Goal: Task Accomplishment & Management: Manage account settings

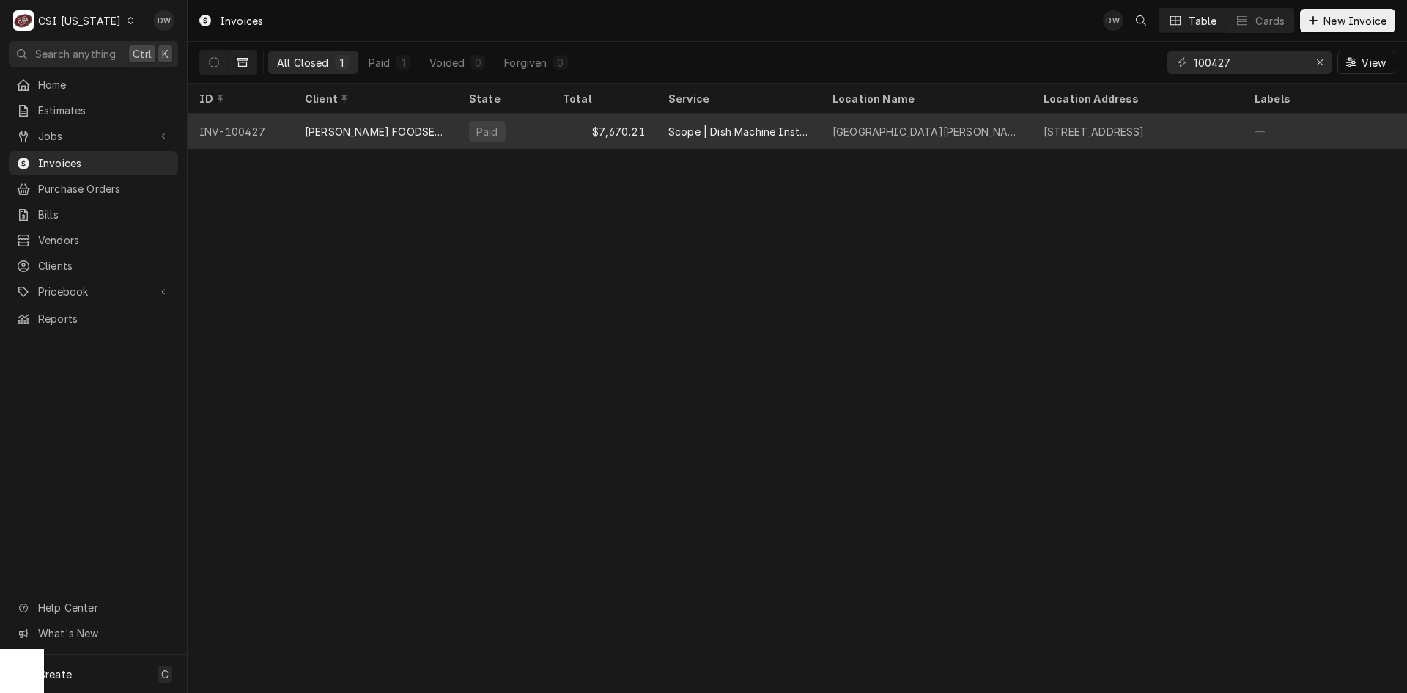
click at [311, 128] on div "ZINK FOODSERVICE" at bounding box center [375, 131] width 141 height 15
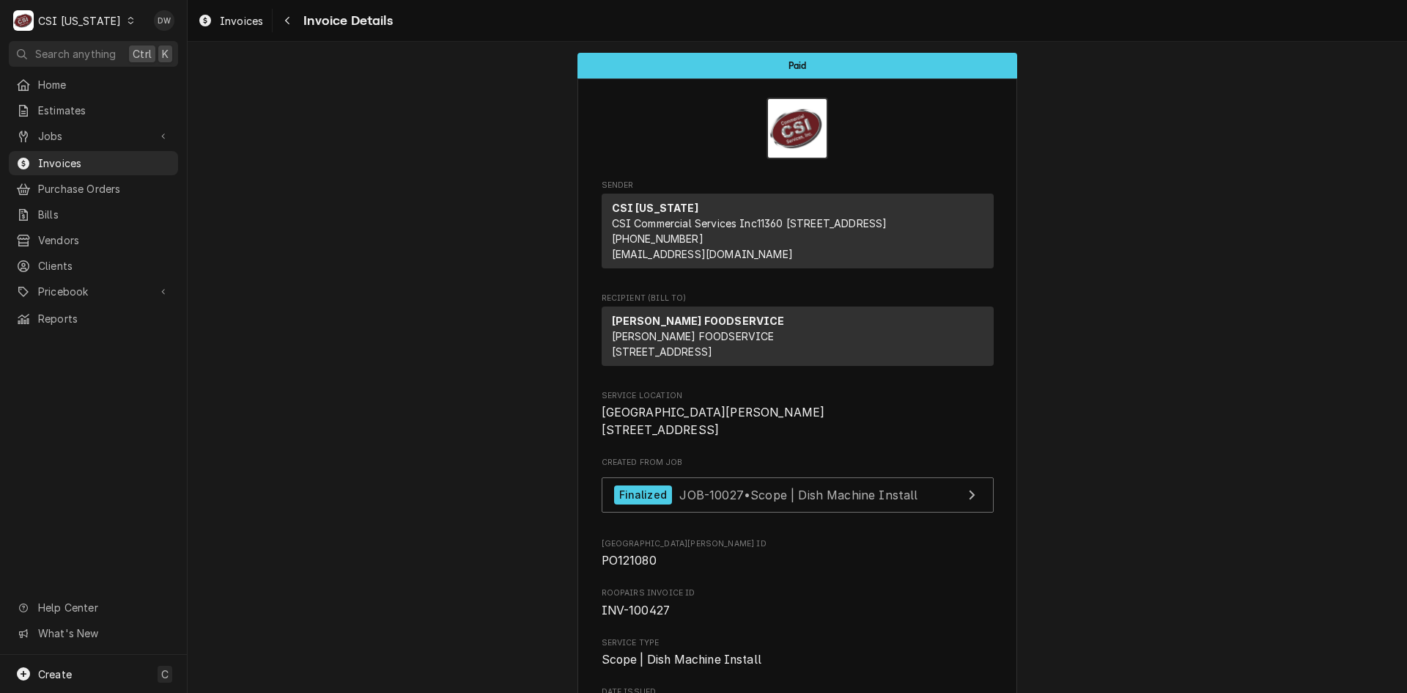
click at [128, 22] on icon "Dynamic Content Wrapper" at bounding box center [131, 20] width 7 height 7
click at [151, 71] on div "CSI St. [PERSON_NAME]" at bounding box center [229, 80] width 202 height 18
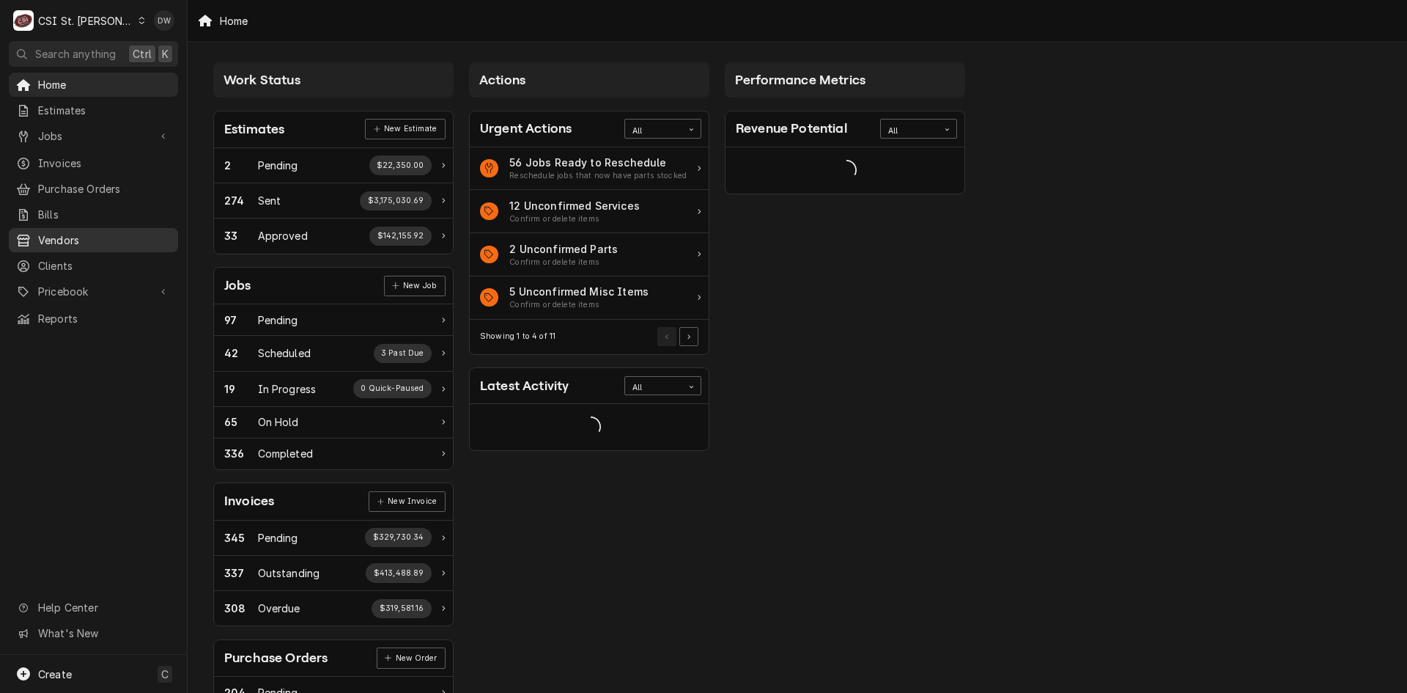
click at [60, 232] on span "Vendors" at bounding box center [104, 239] width 133 height 15
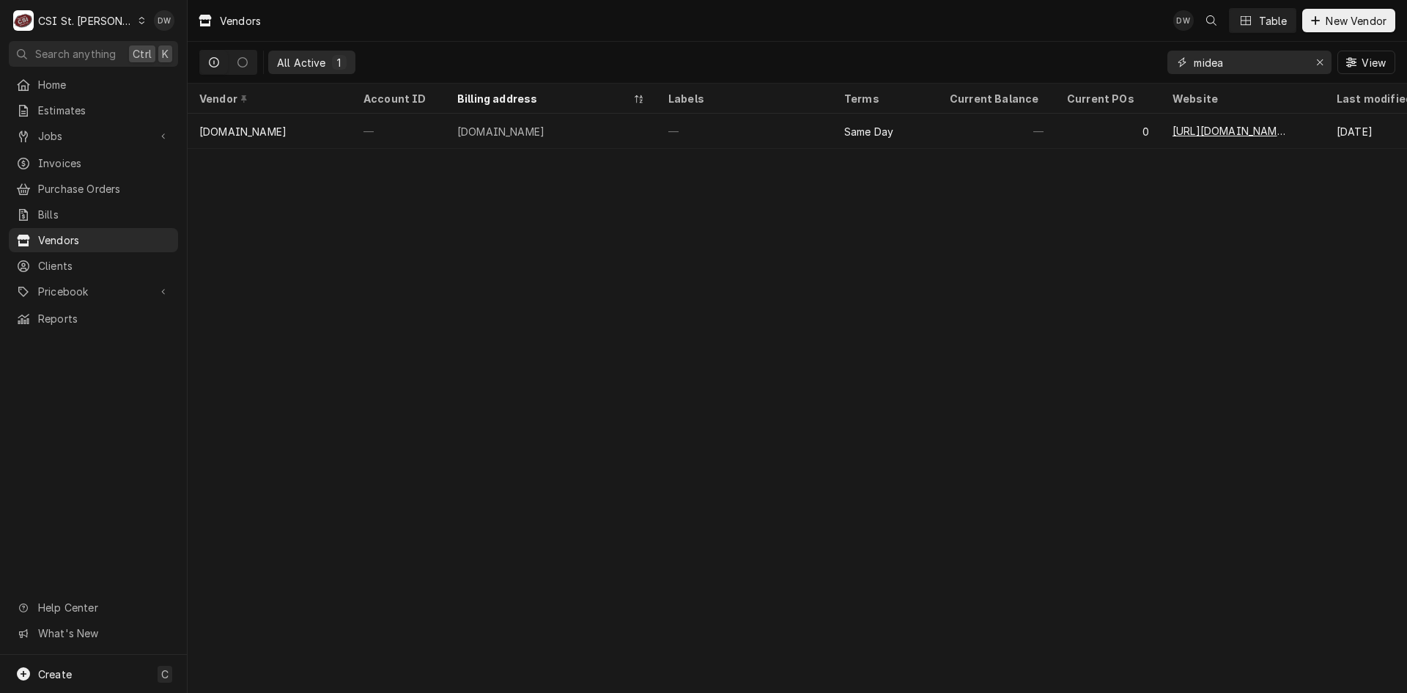
drag, startPoint x: 1236, startPoint y: 62, endPoint x: 1137, endPoint y: 78, distance: 99.5
click at [1140, 78] on div "All Active 1 midea View" at bounding box center [797, 62] width 1196 height 41
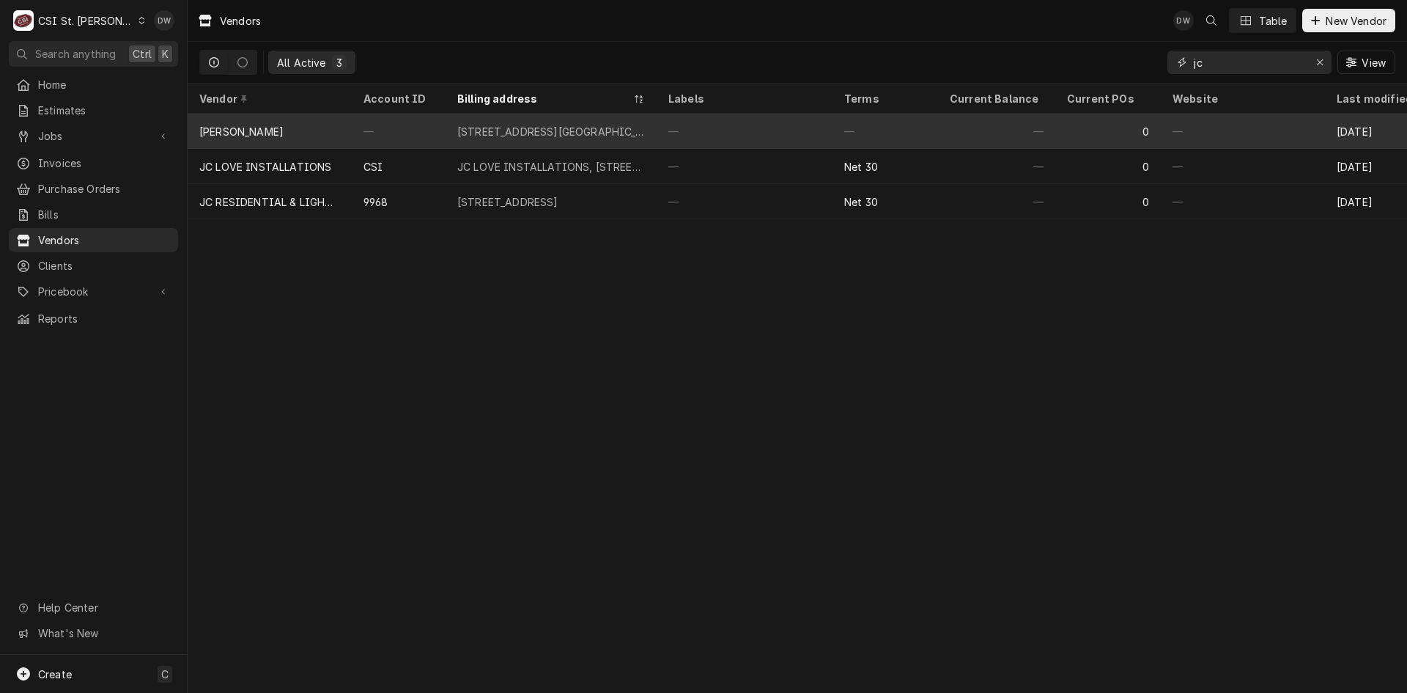
type input "jc"
click at [583, 118] on div "4835 RESEARCH BLVD NE, 4835 RESEARCH BLVD NE, GEORGETOWN, IN 47122" at bounding box center [551, 131] width 211 height 35
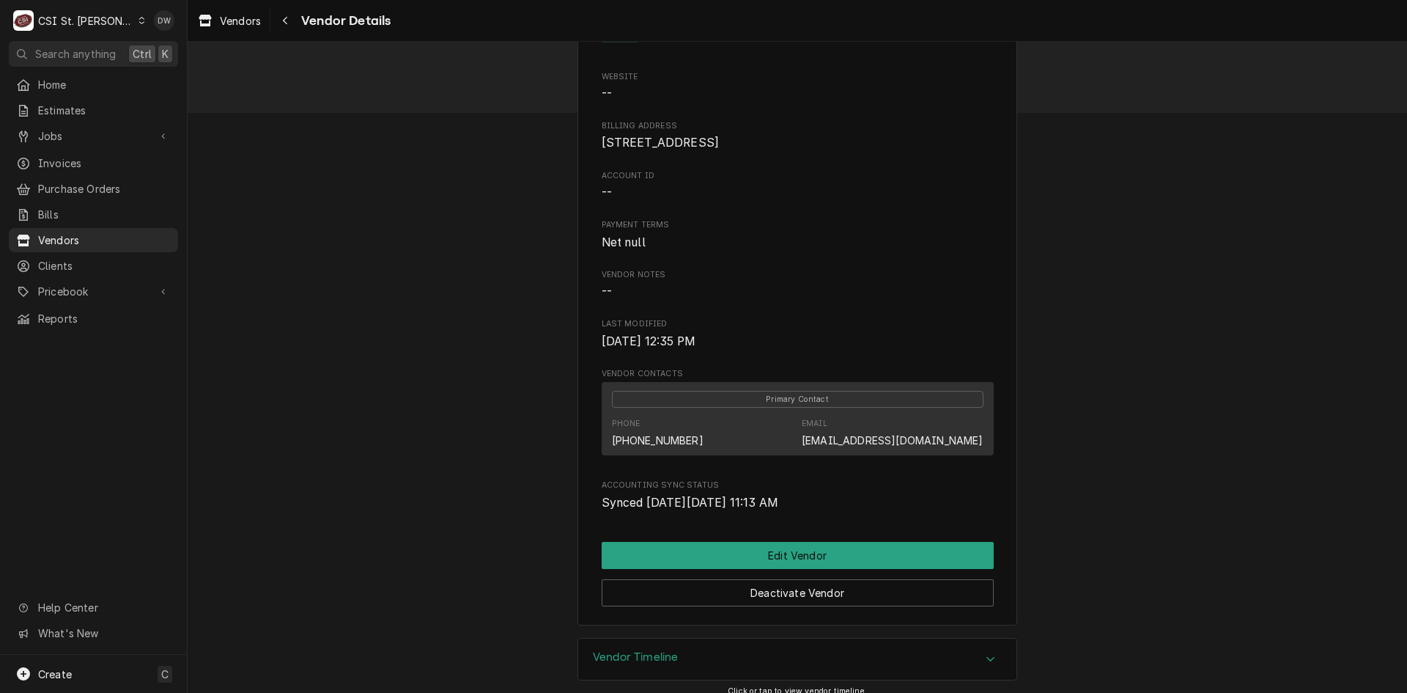
scroll to position [101, 0]
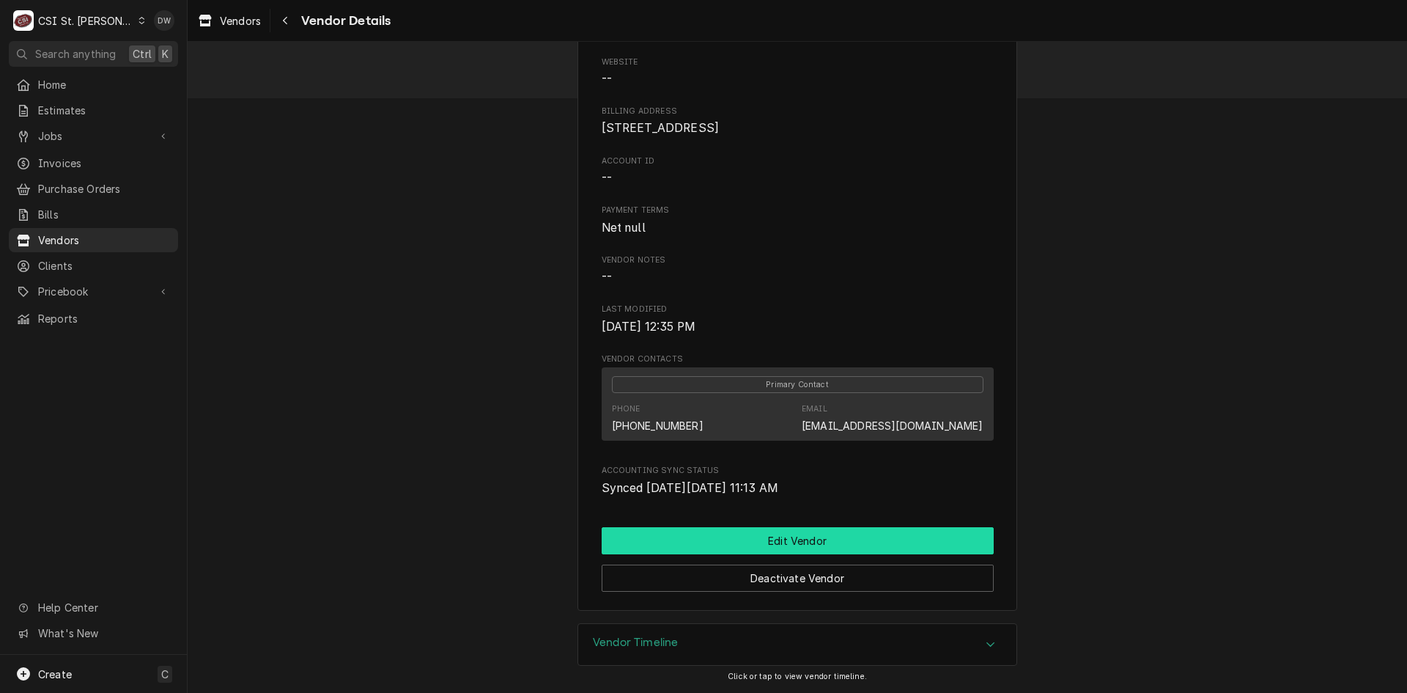
click at [748, 542] on button "Edit Vendor" at bounding box center [798, 540] width 392 height 27
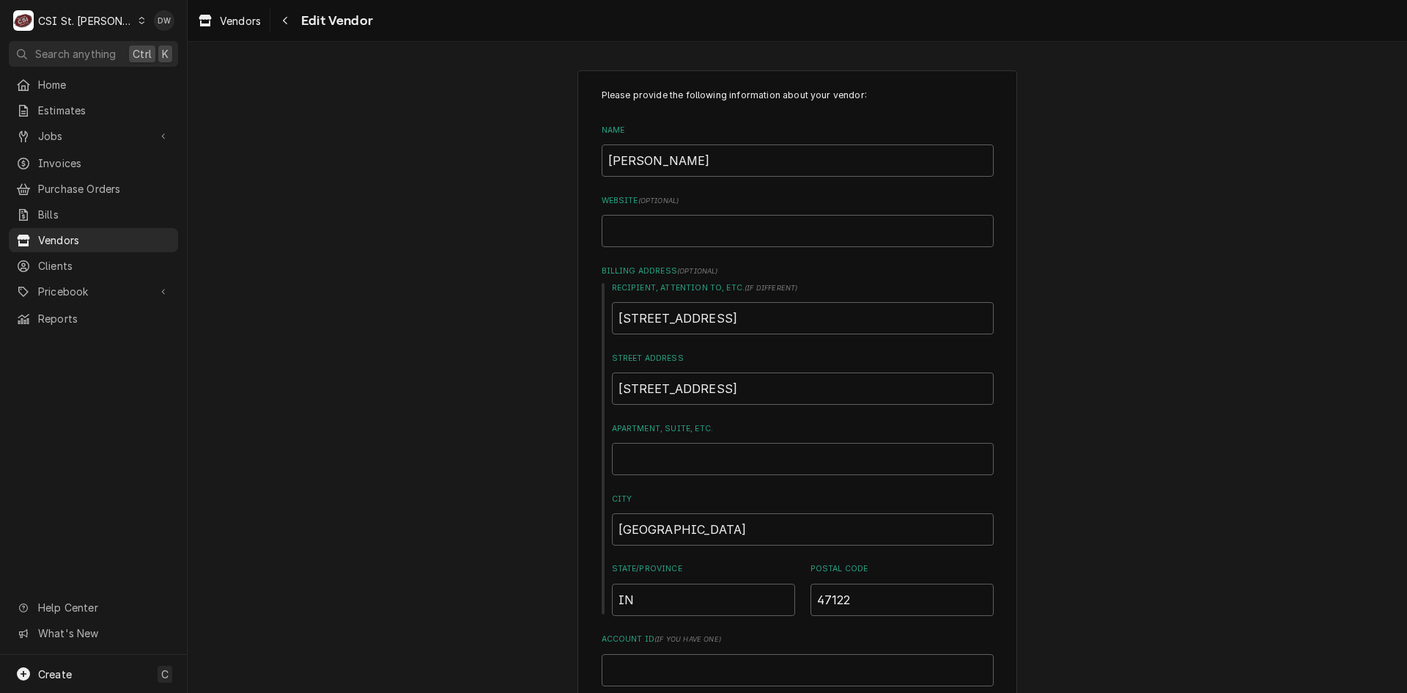
scroll to position [73, 0]
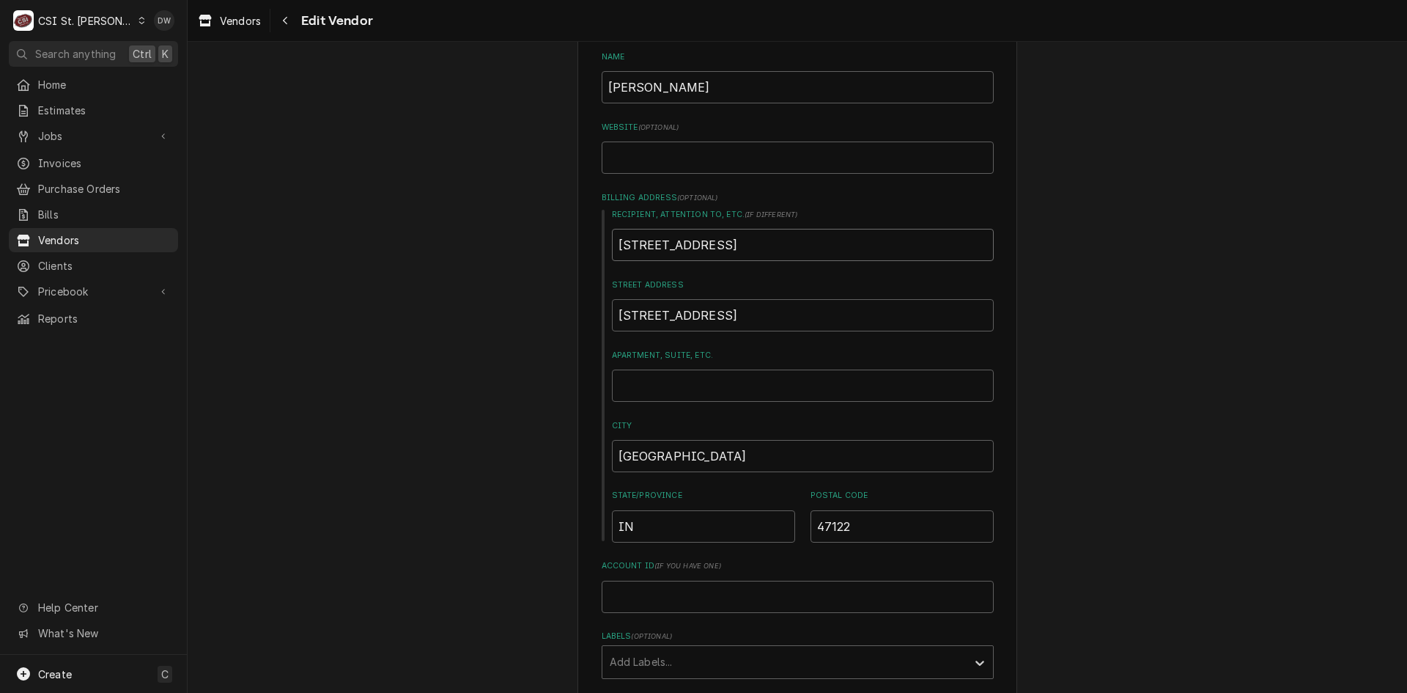
drag, startPoint x: 767, startPoint y: 245, endPoint x: 610, endPoint y: 251, distance: 156.9
click at [612, 251] on input "[STREET_ADDRESS]" at bounding box center [803, 245] width 382 height 32
type textarea "x"
type input "\"
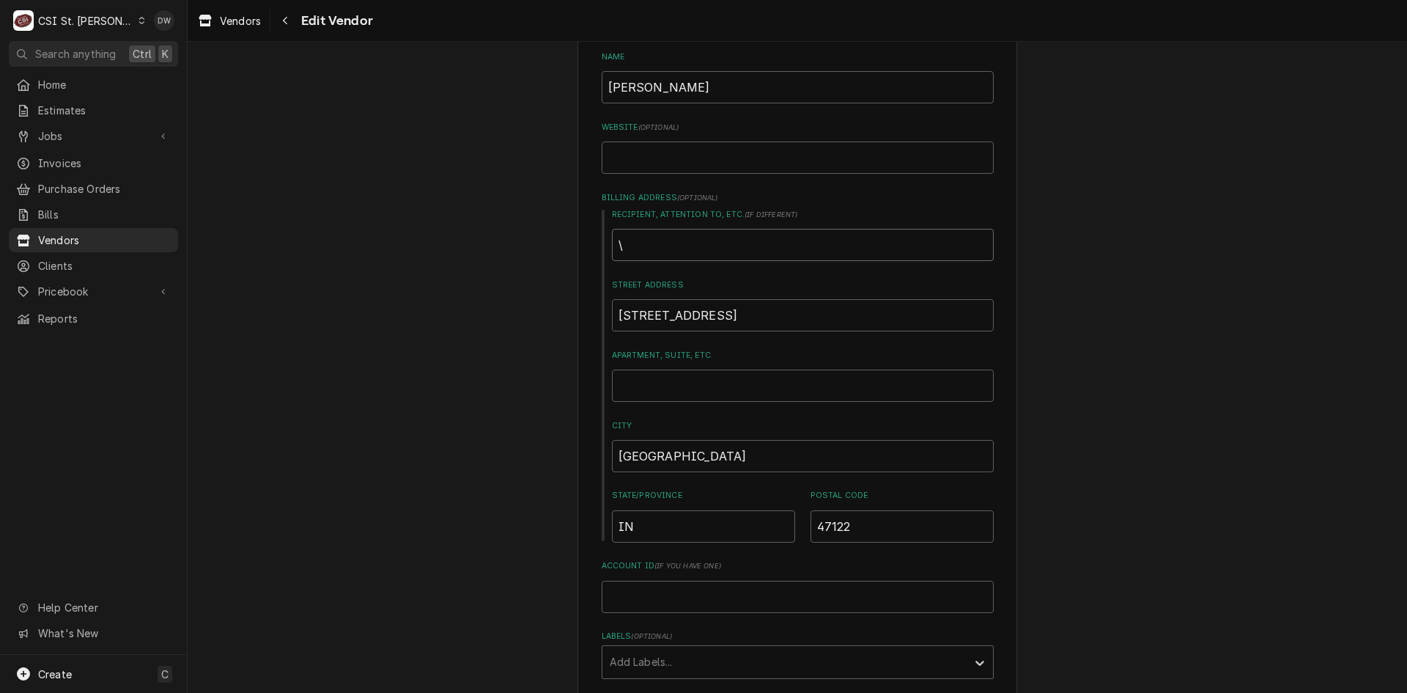
type textarea "x"
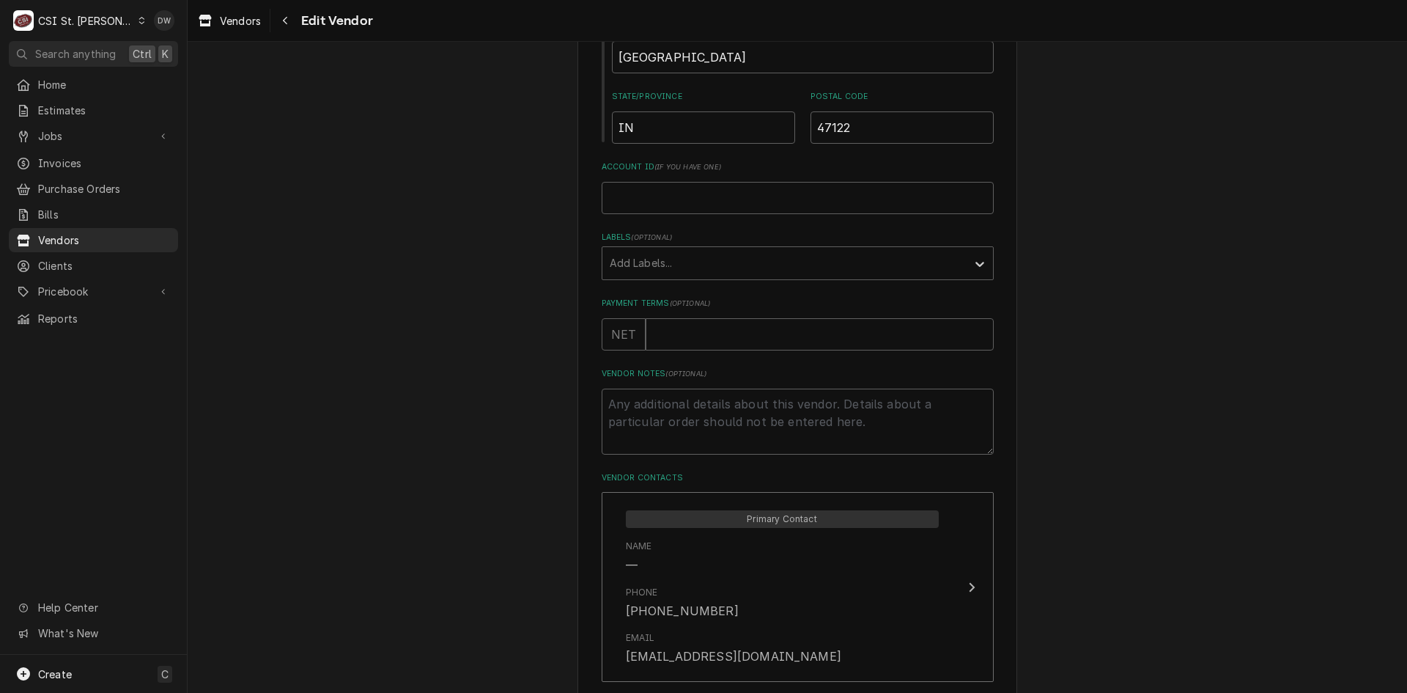
scroll to position [586, 0]
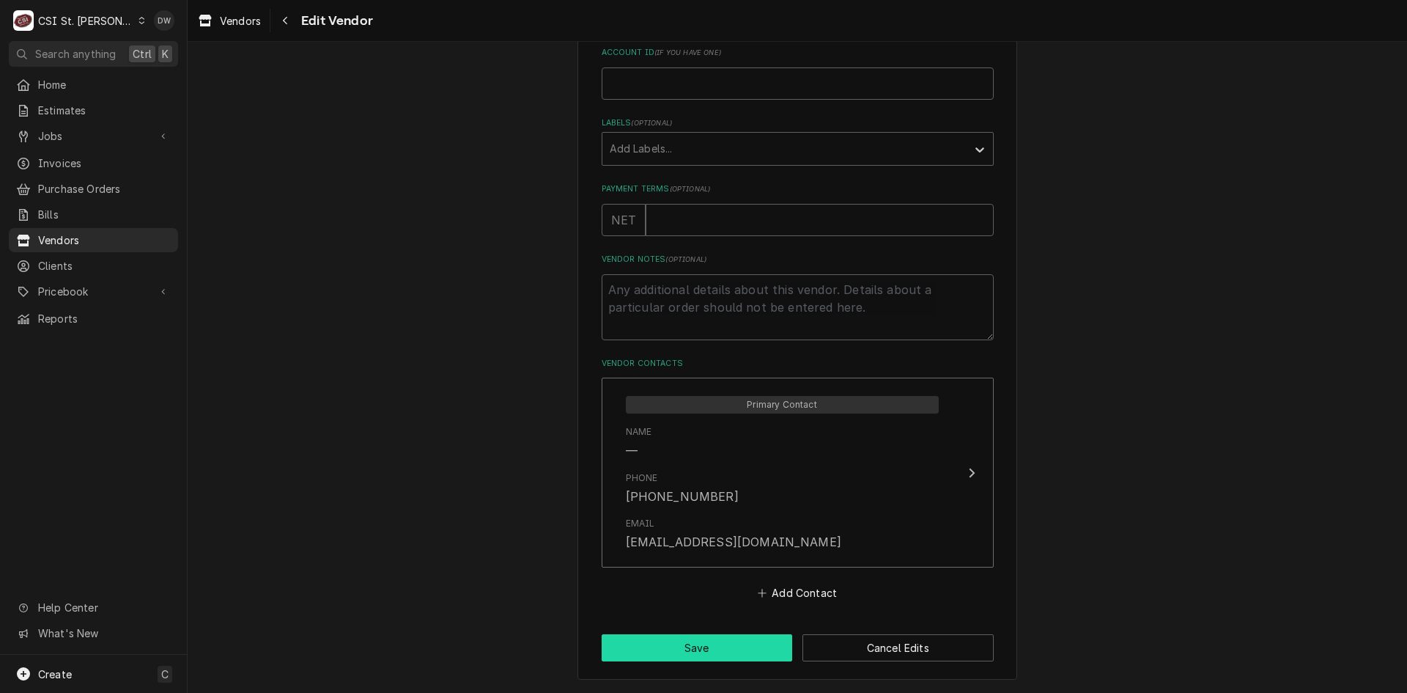
click at [703, 641] on button "Save" at bounding box center [697, 647] width 191 height 27
type textarea "x"
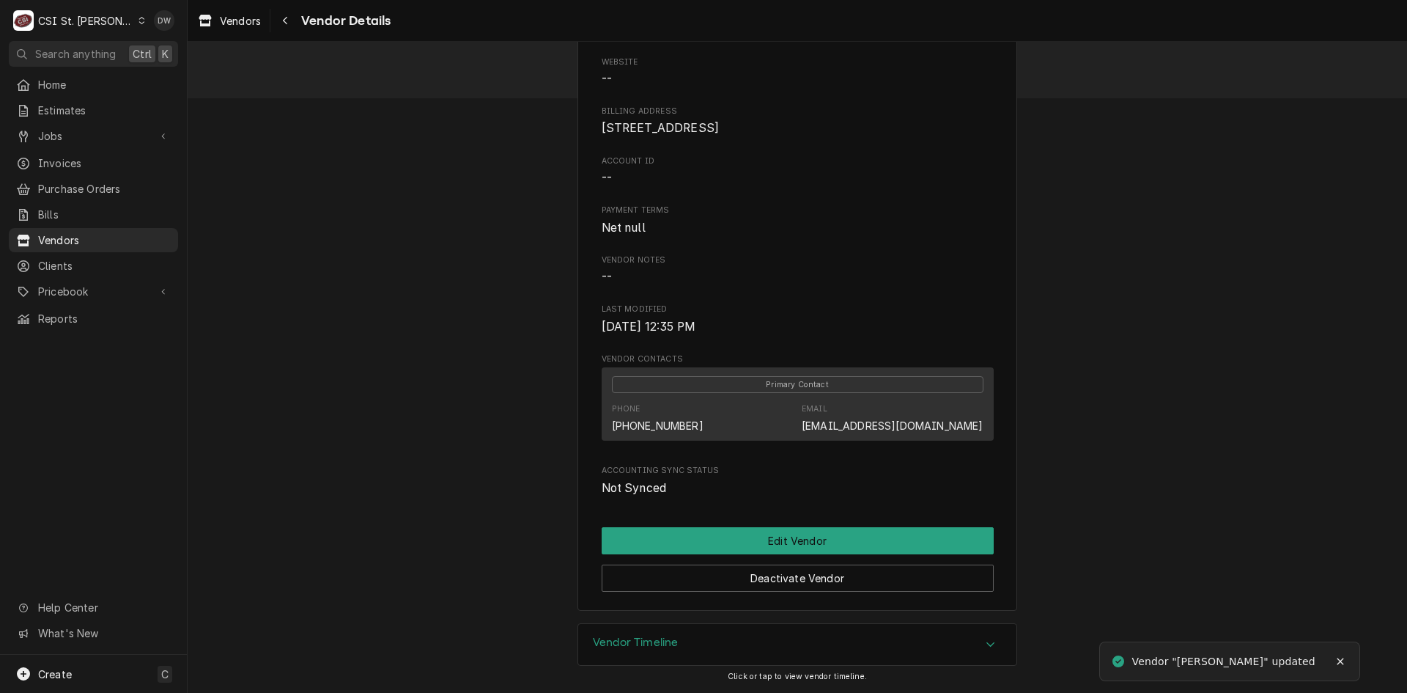
scroll to position [84, 0]
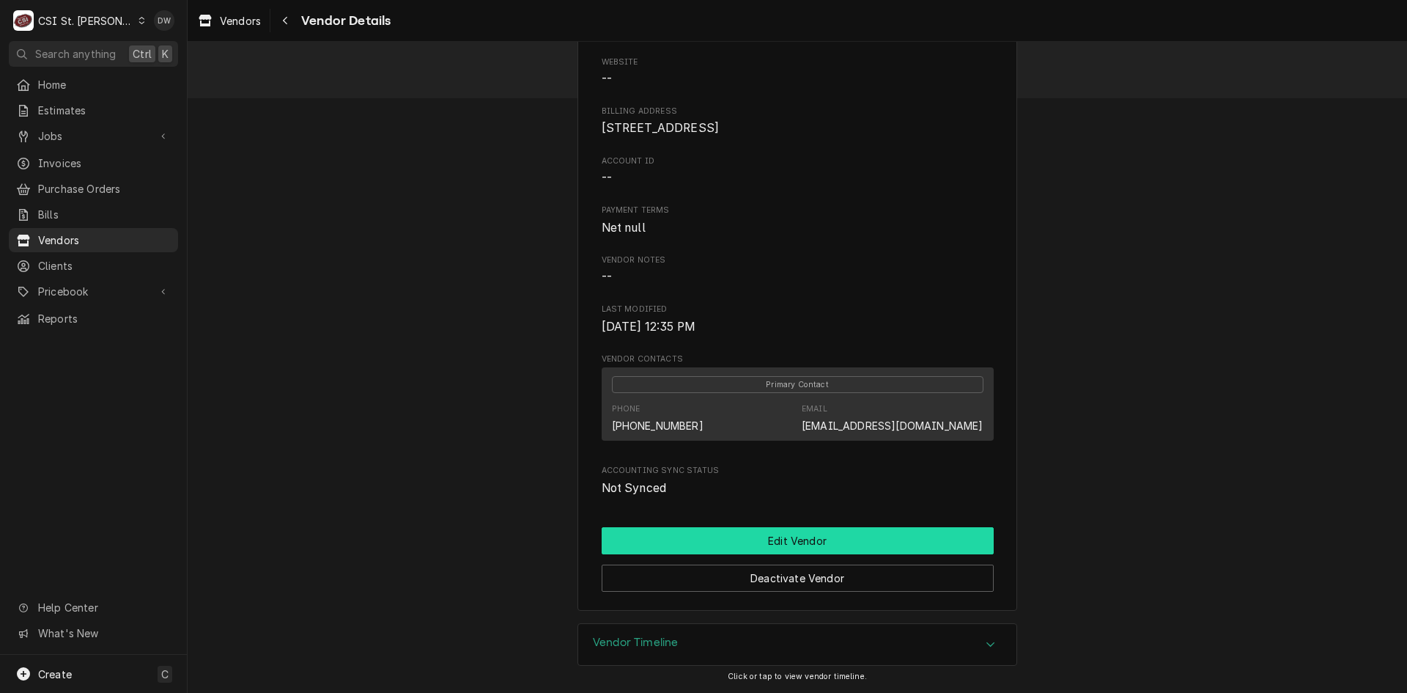
click at [797, 536] on button "Edit Vendor" at bounding box center [798, 540] width 392 height 27
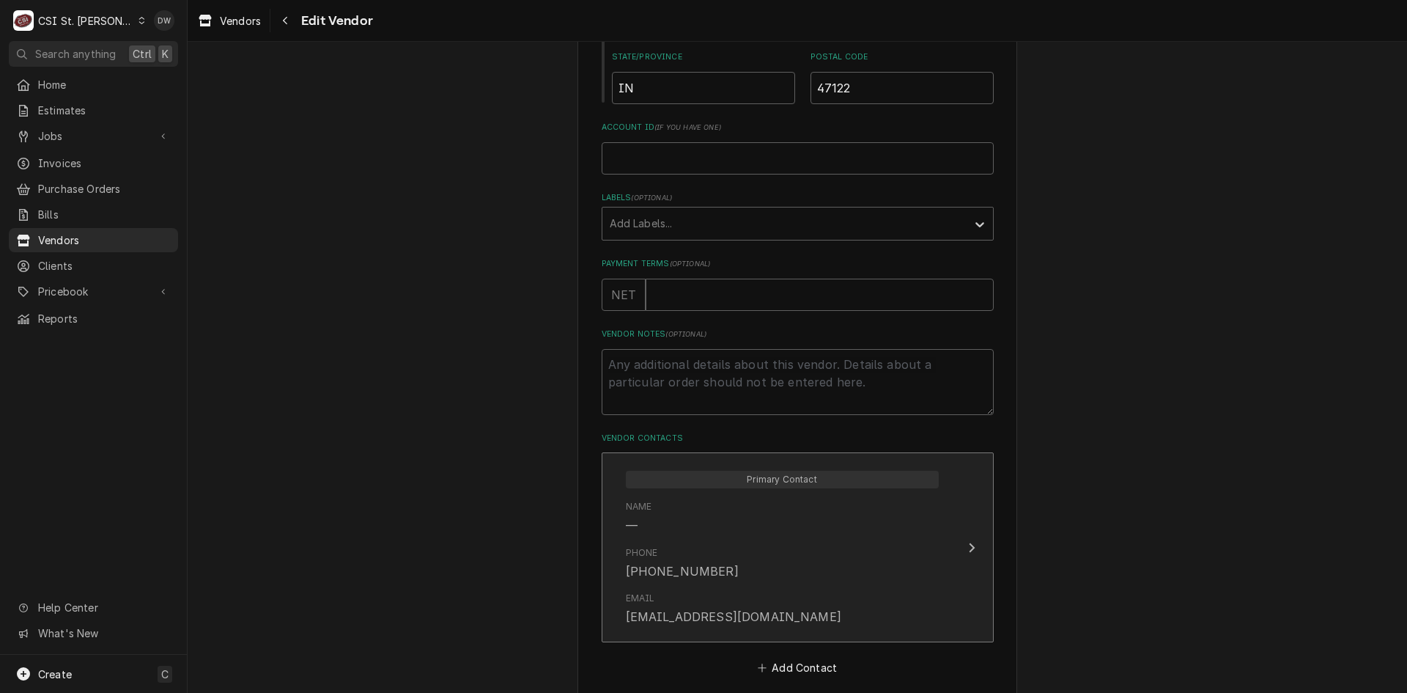
scroll to position [513, 0]
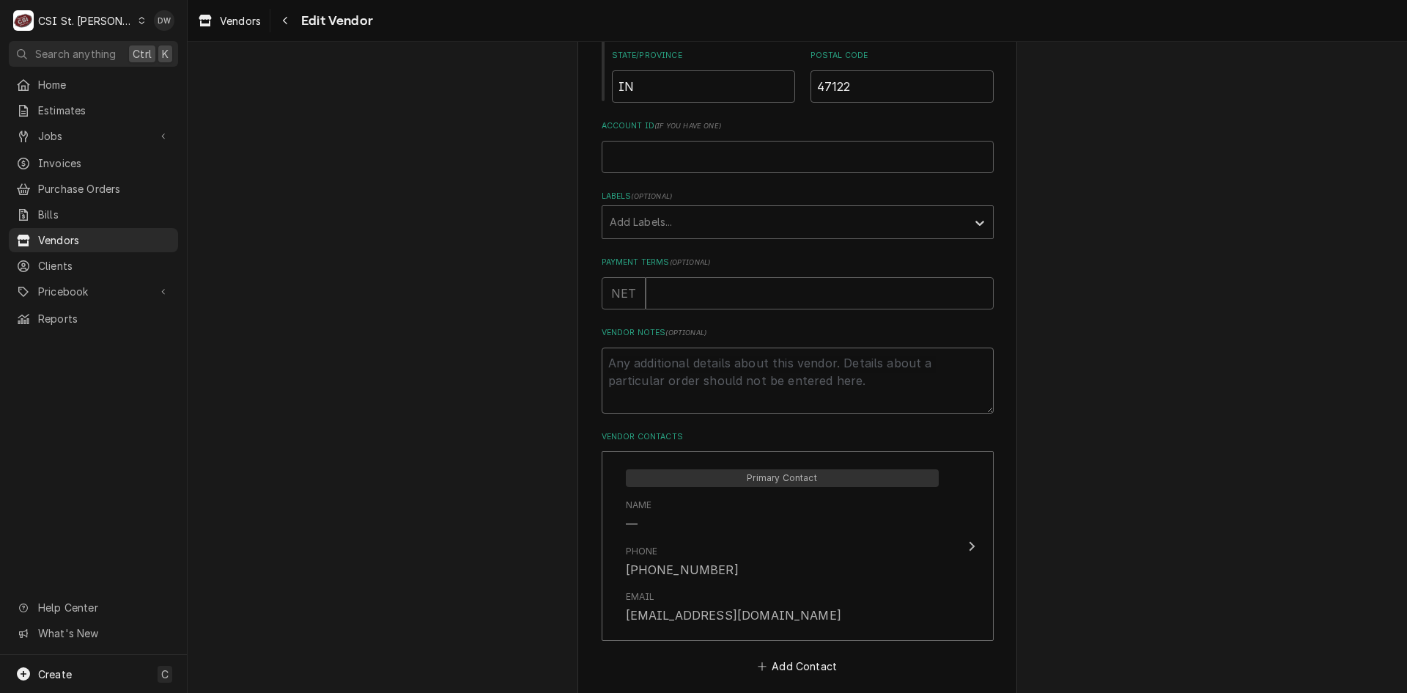
click at [630, 366] on textarea "Vendor Notes ( optional )" at bounding box center [798, 380] width 392 height 66
type textarea "x"
type textarea "3"
type textarea "x"
type textarea "36"
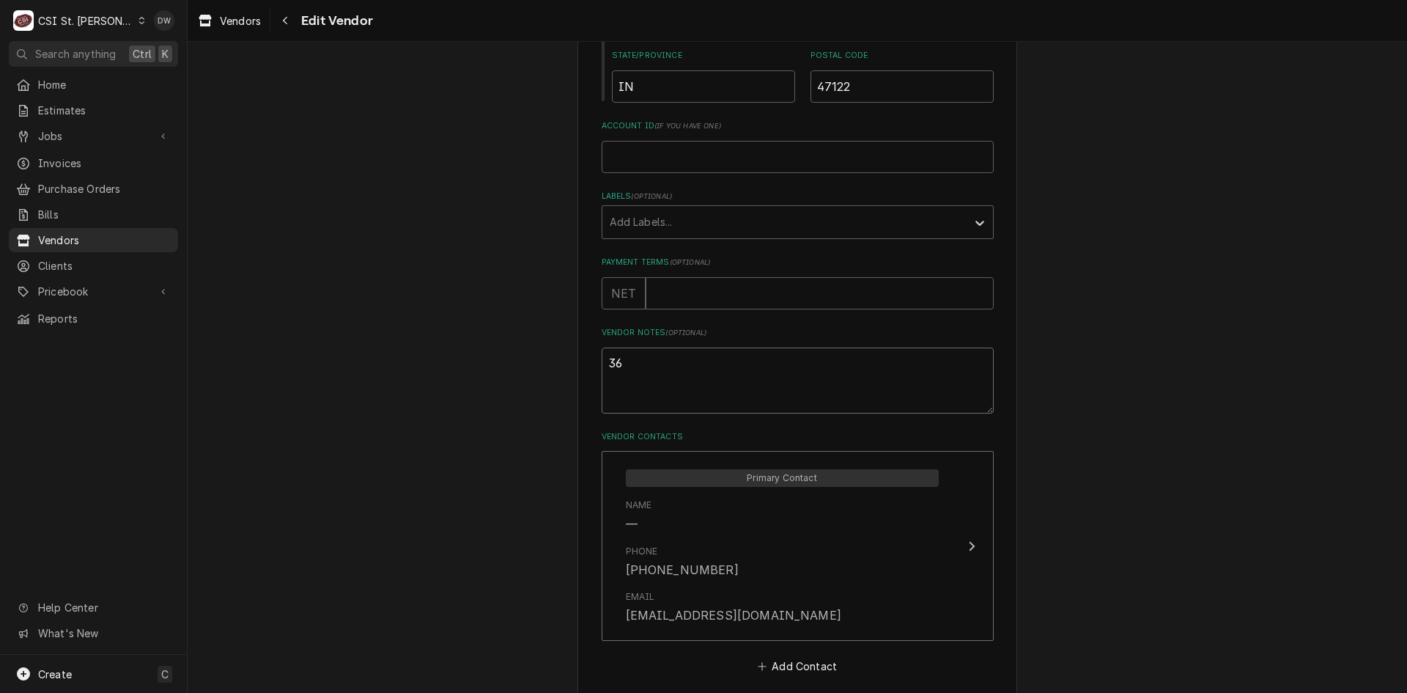
type textarea "x"
type textarea "3"
type textarea "x"
type textarea "3%"
type textarea "x"
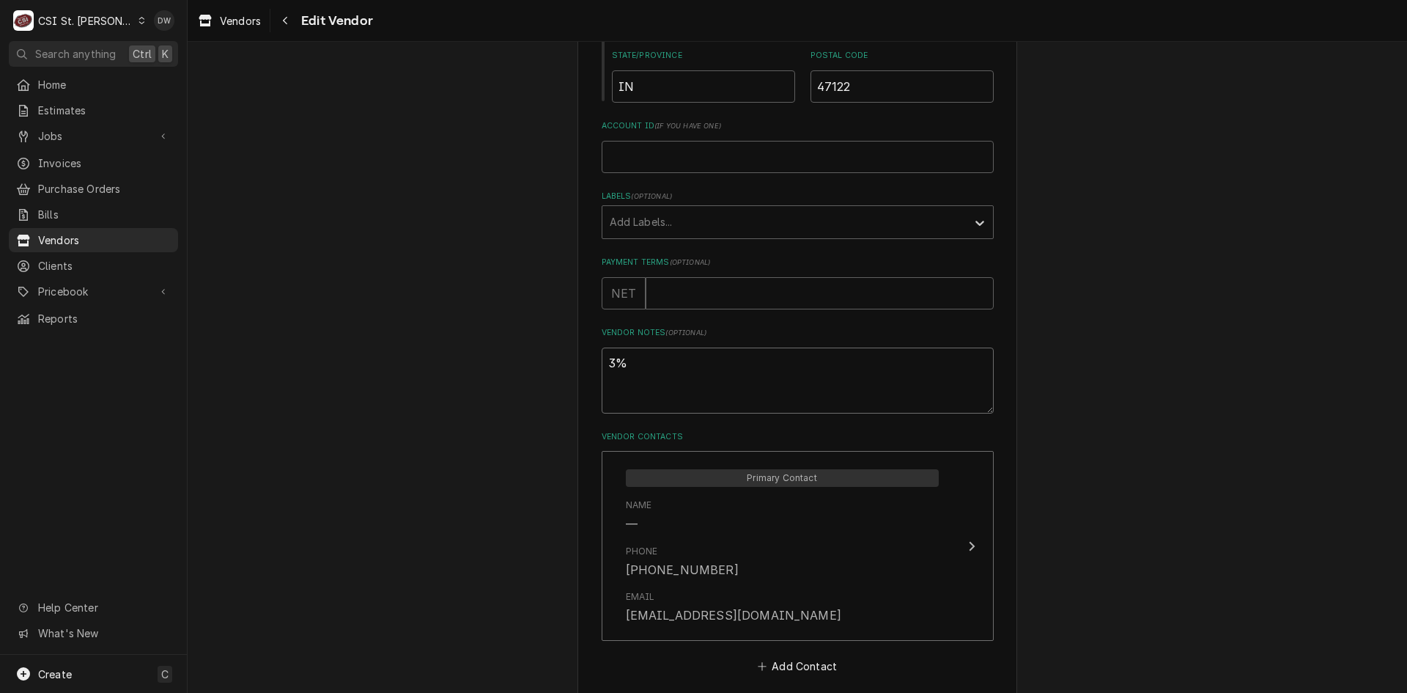
type textarea "3%"
type textarea "x"
type textarea "3% p"
type textarea "x"
type textarea "3% pr"
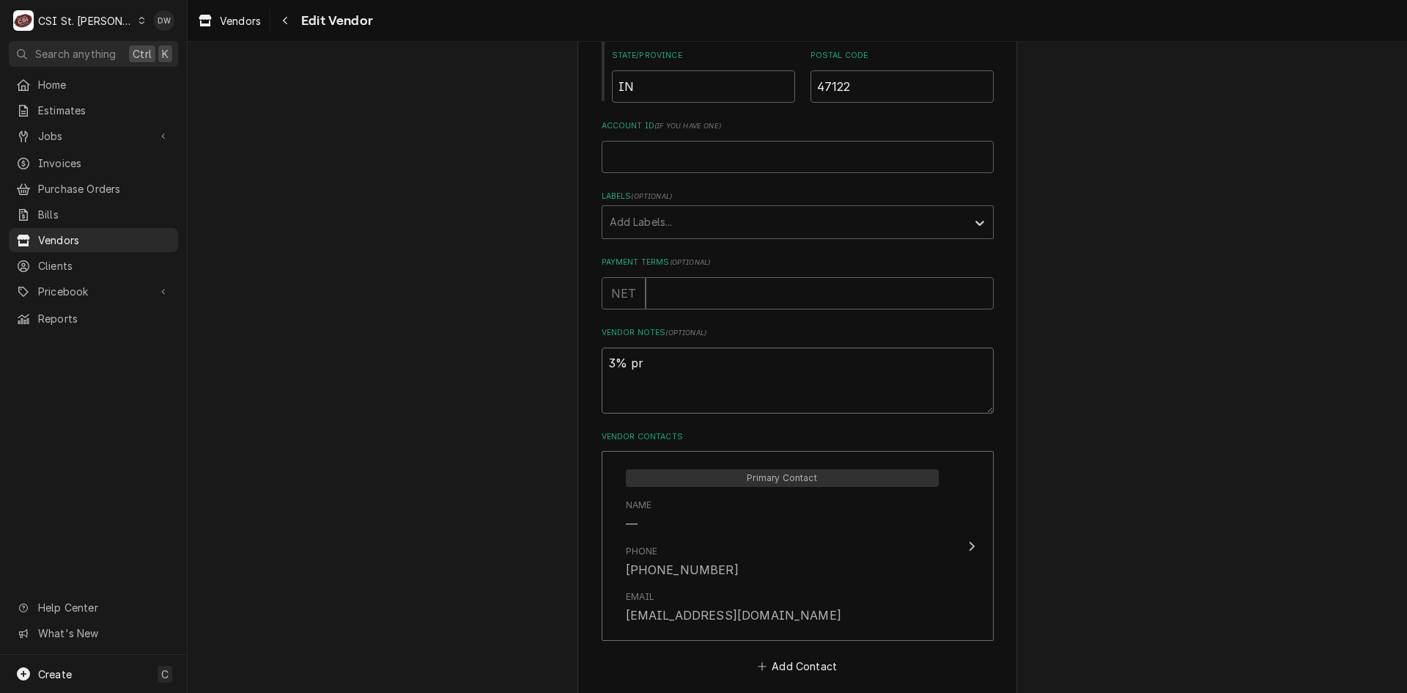
type textarea "x"
type textarea "3% pro"
type textarea "x"
type textarea "3% proc"
type textarea "x"
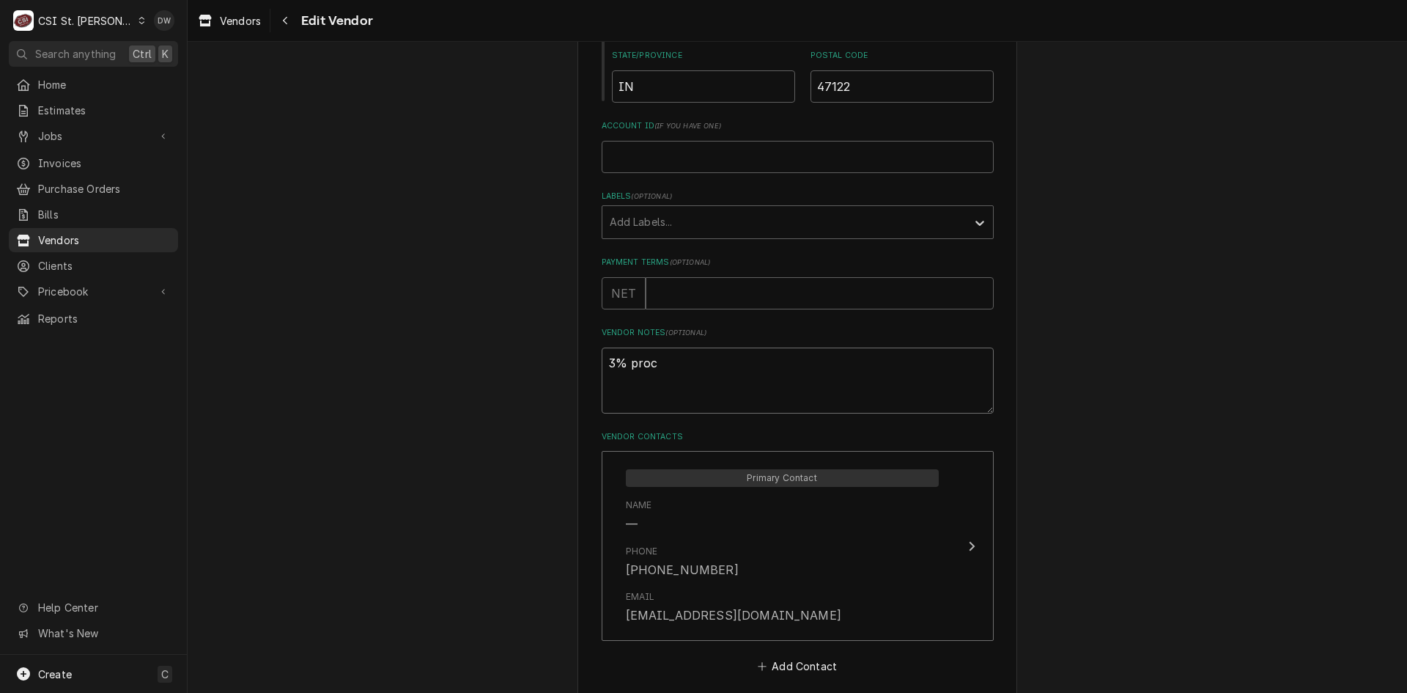
type textarea "3% proce"
type textarea "x"
type textarea "3% proces"
type textarea "x"
type textarea "3% process"
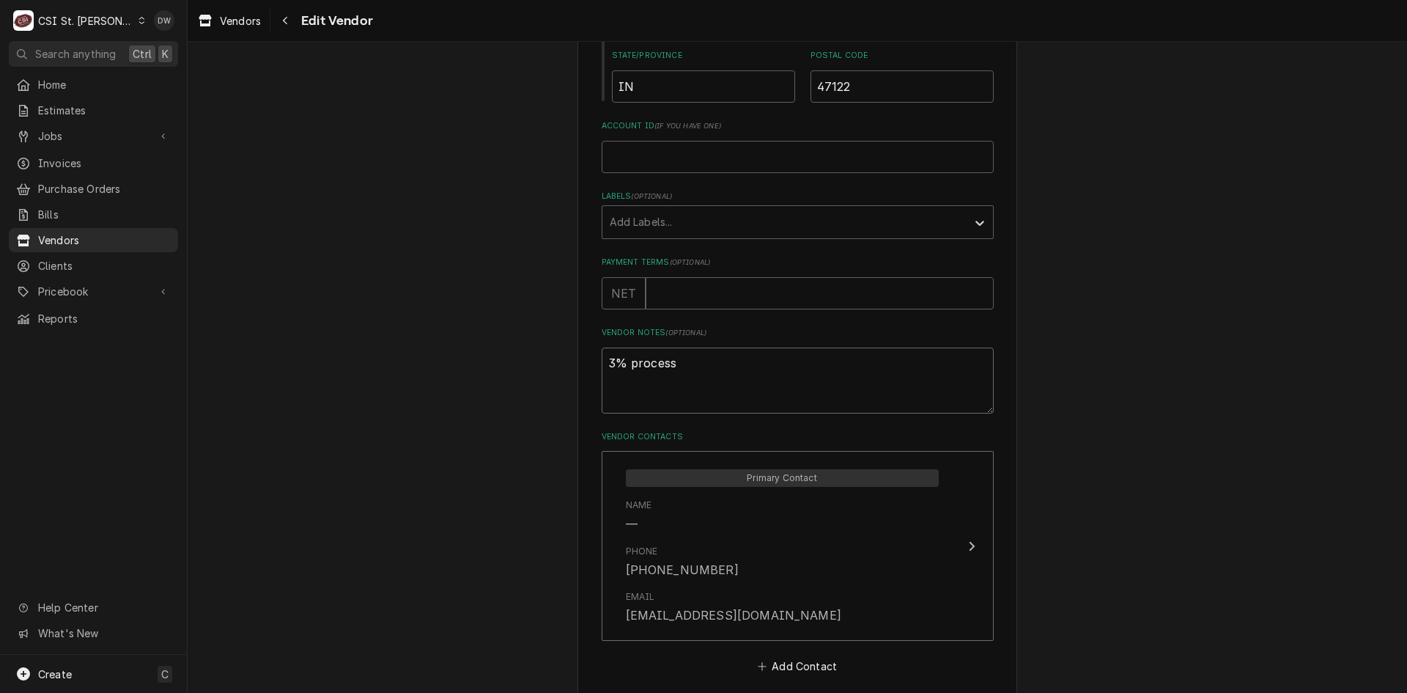
type textarea "x"
type textarea "3% processi"
type textarea "x"
type textarea "3% processin"
type textarea "x"
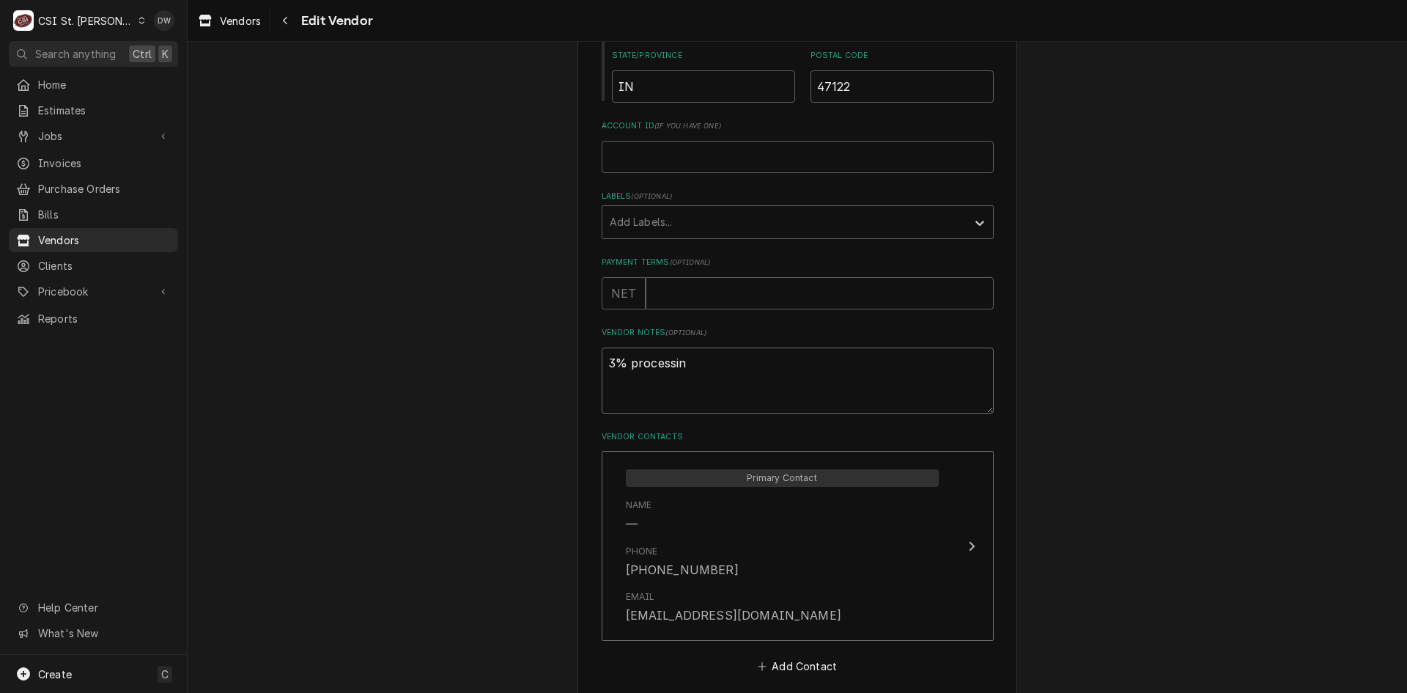
type textarea "3% processing"
type textarea "x"
type textarea "3% processing"
type textarea "x"
type textarea "3% processing f"
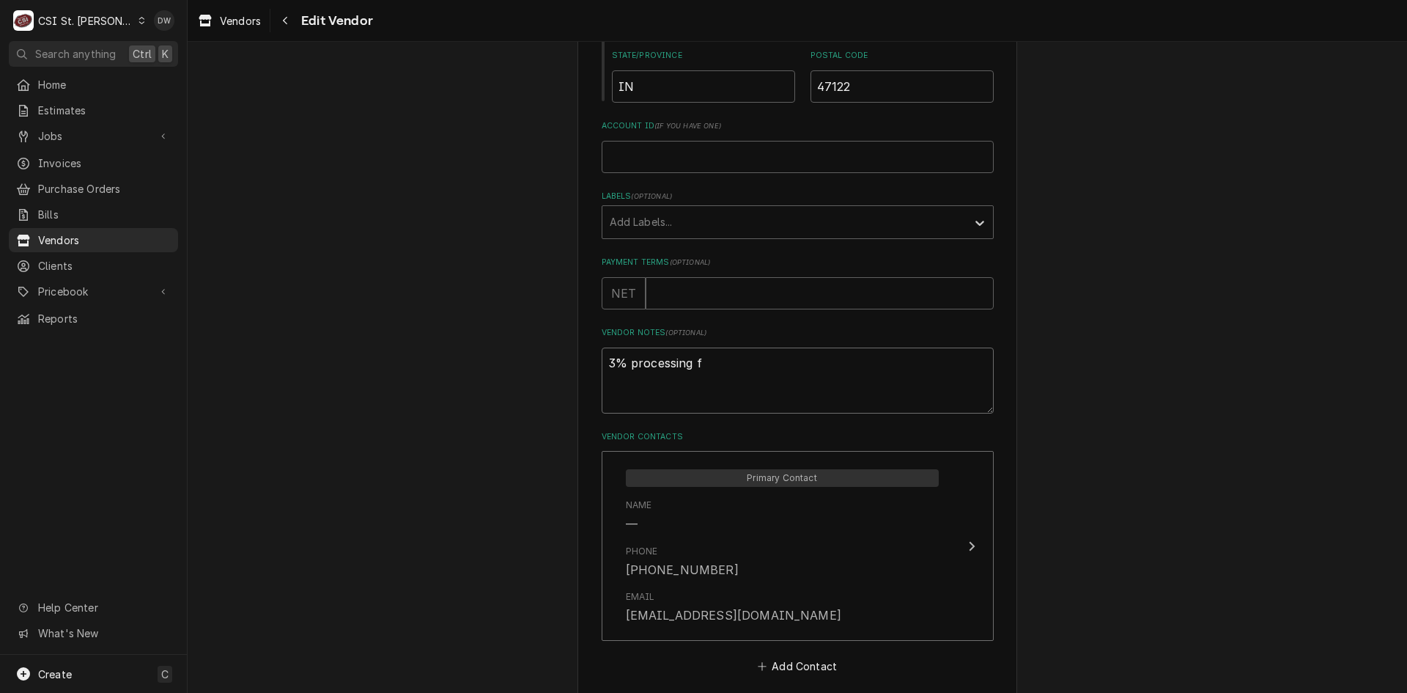
type textarea "x"
type textarea "3% processing fe"
type textarea "x"
type textarea "3% processing few"
type textarea "x"
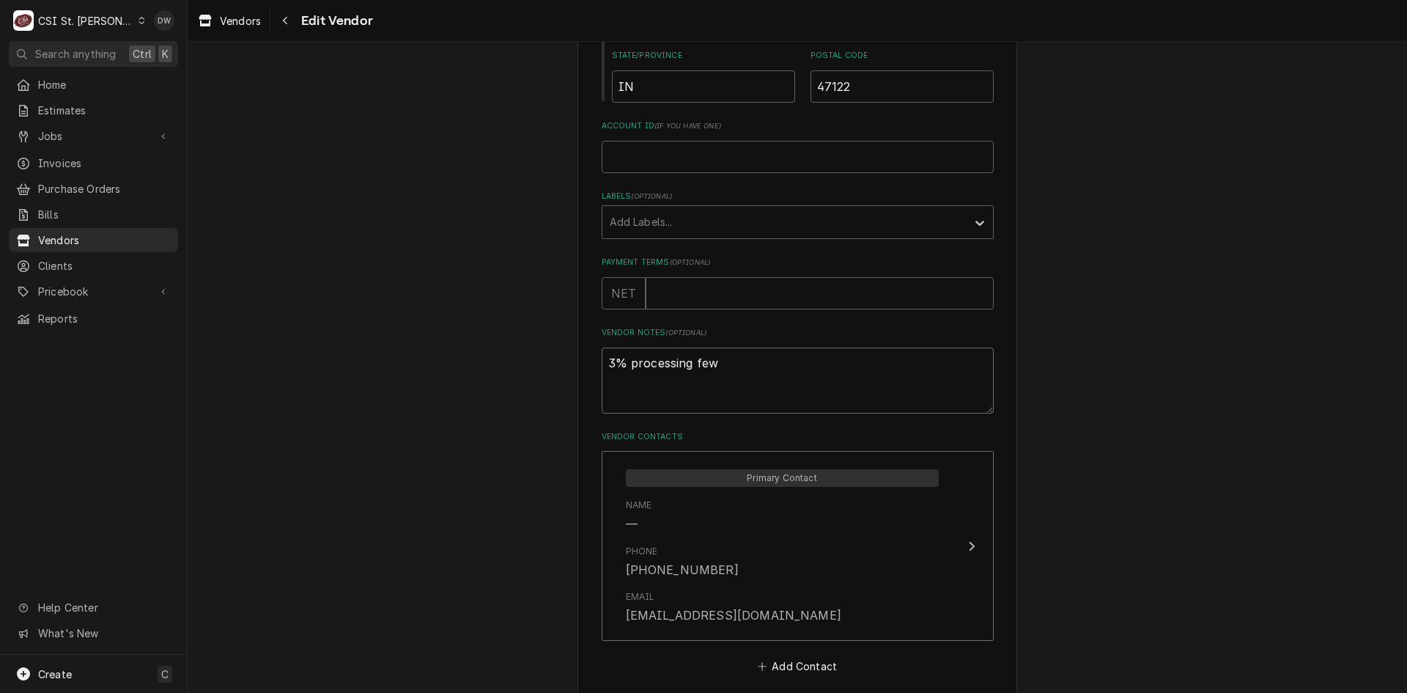
type textarea "3% processing feww"
type textarea "x"
type textarea "3% processing few"
type textarea "x"
type textarea "3% processing fe"
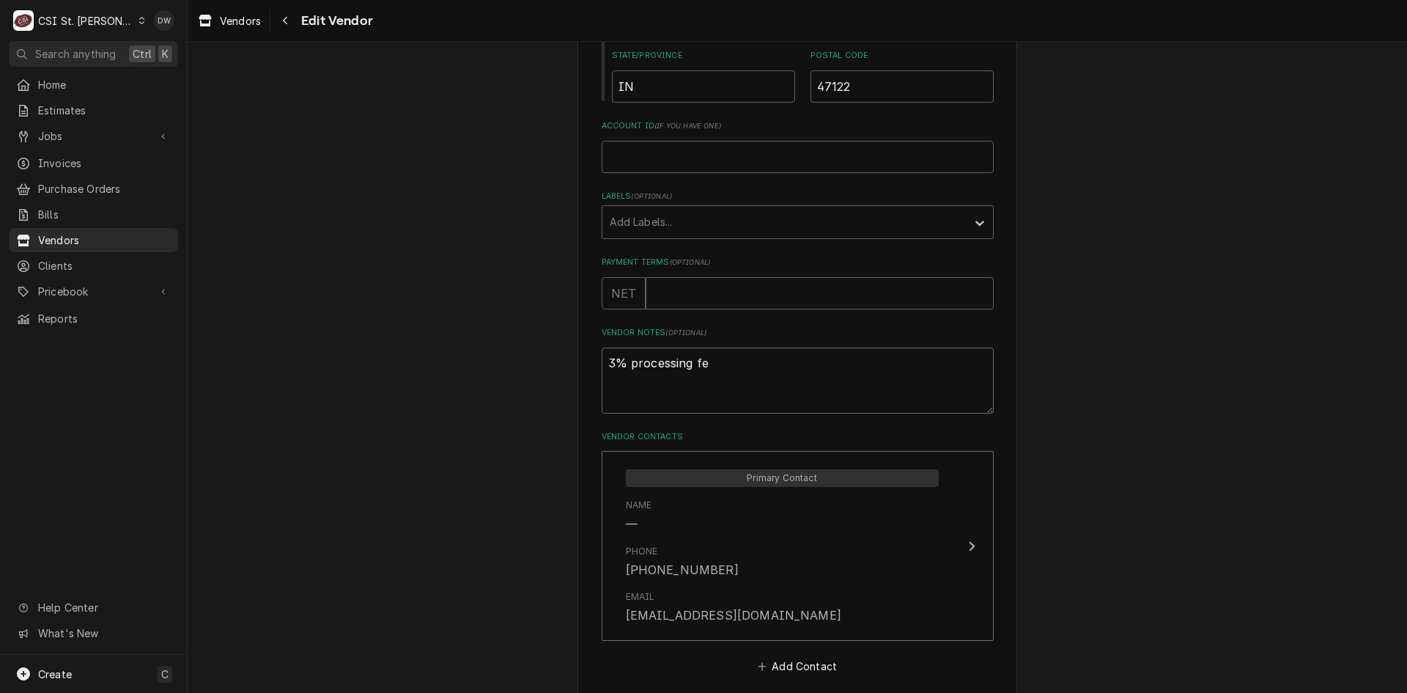
type textarea "x"
type textarea "3% processing f"
type textarea "x"
type textarea "3% processing fe"
type textarea "x"
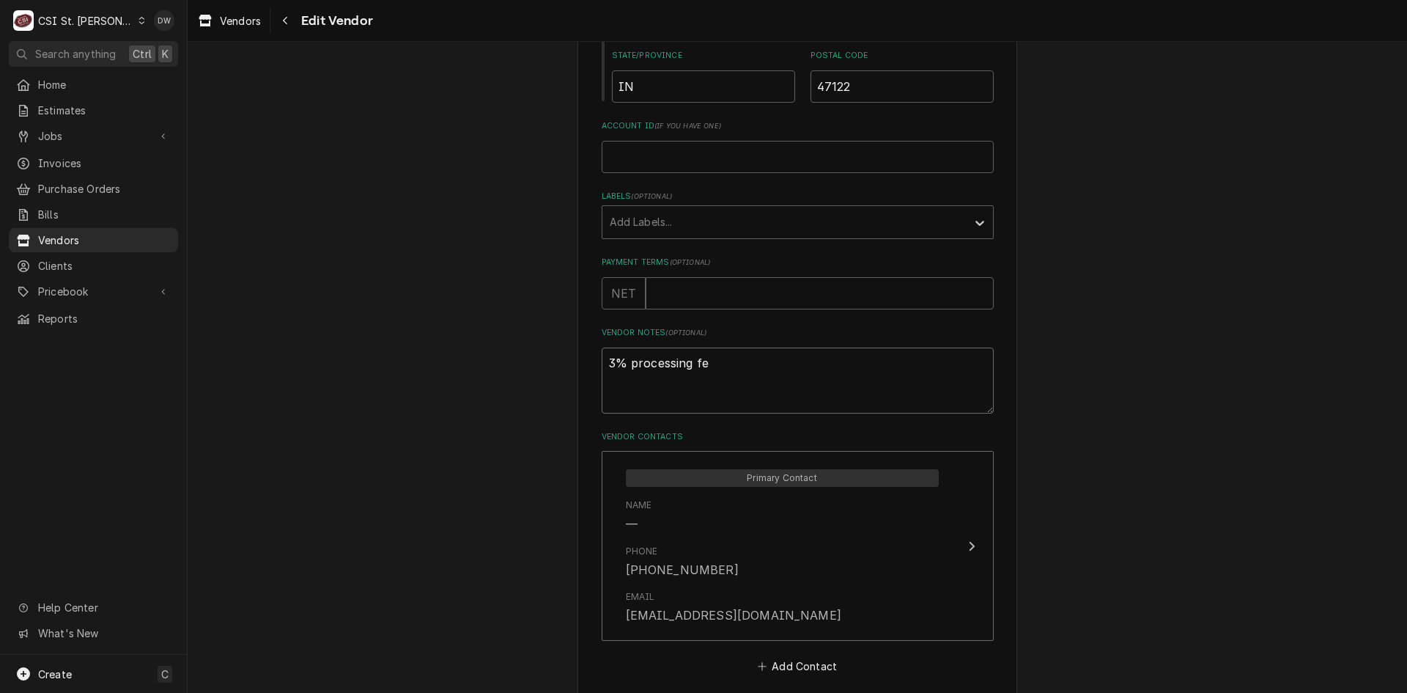
type textarea "3% processing fee"
type textarea "x"
type textarea "3% processing fee"
type textarea "x"
type textarea "3% processing fee t"
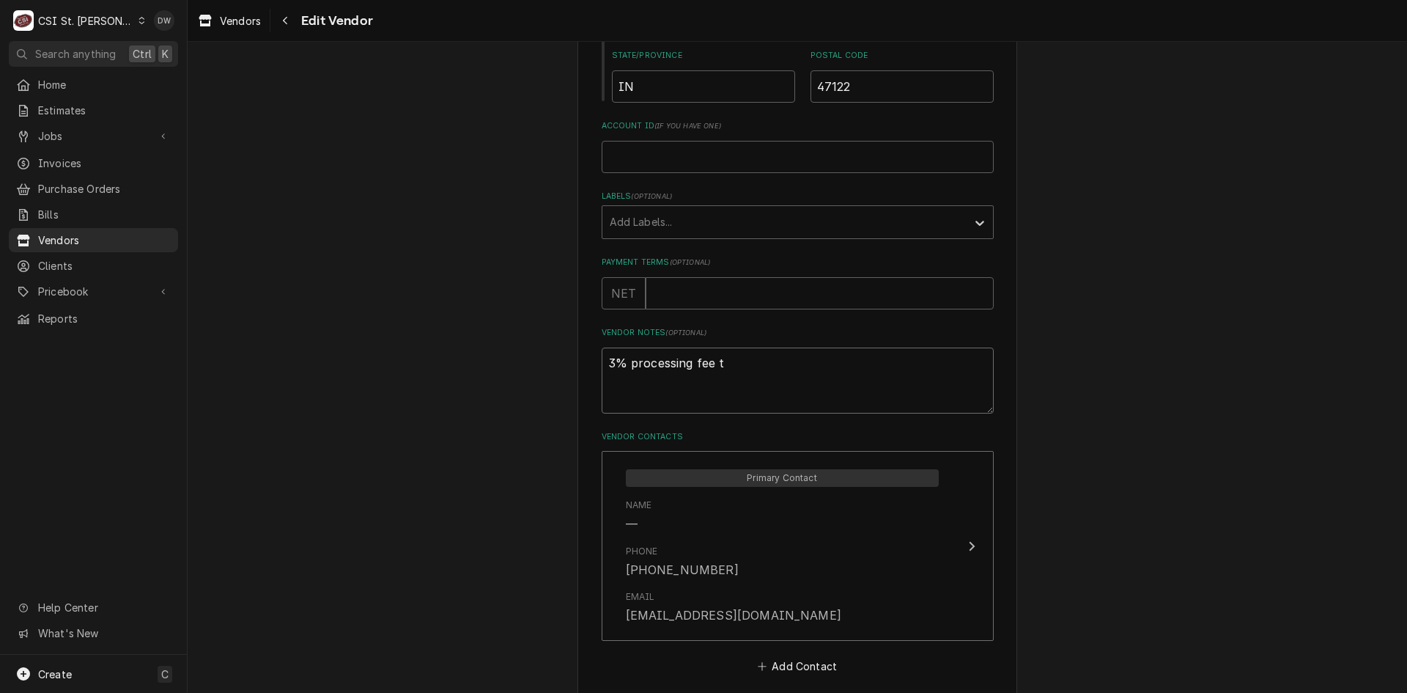
type textarea "x"
type textarea "3% processing fee to"
type textarea "x"
type textarea "3% processing fee to"
type textarea "x"
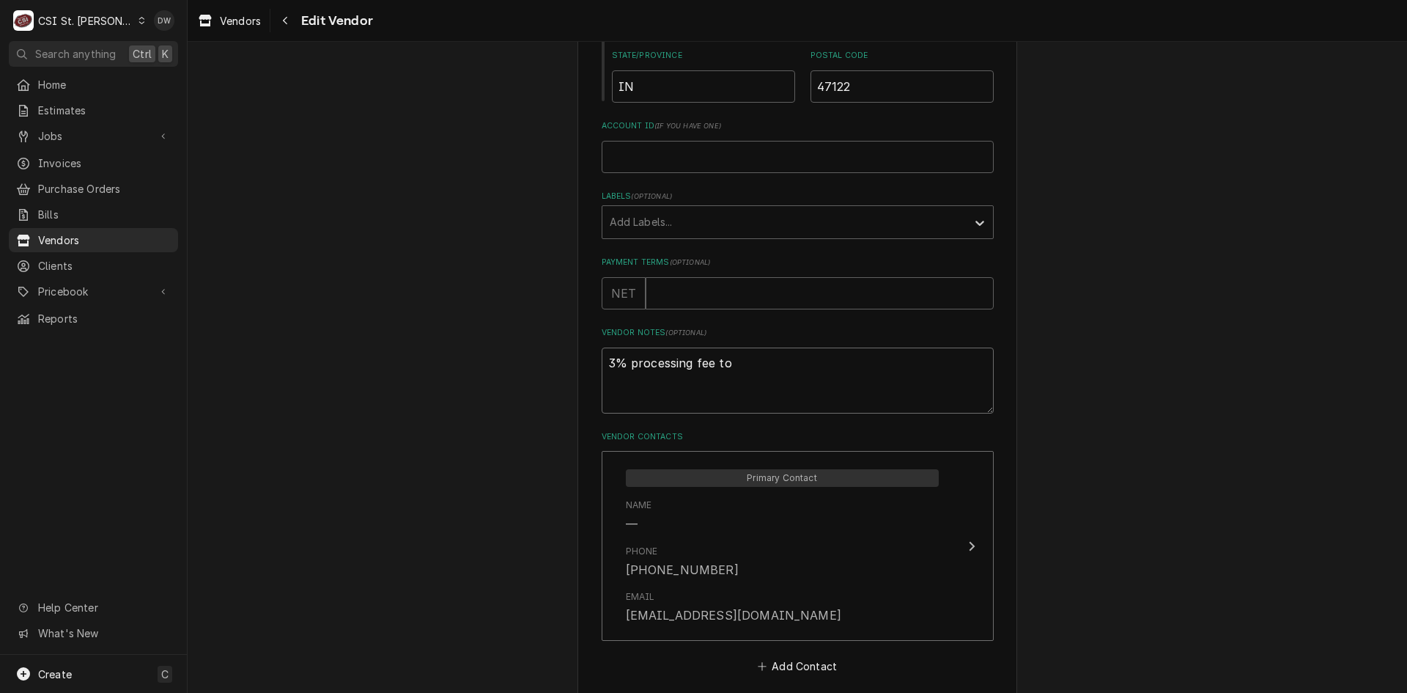
type textarea "3% processing fee to p"
type textarea "x"
type textarea "3% processing fee to pa"
type textarea "x"
type textarea "3% processing fee to pay"
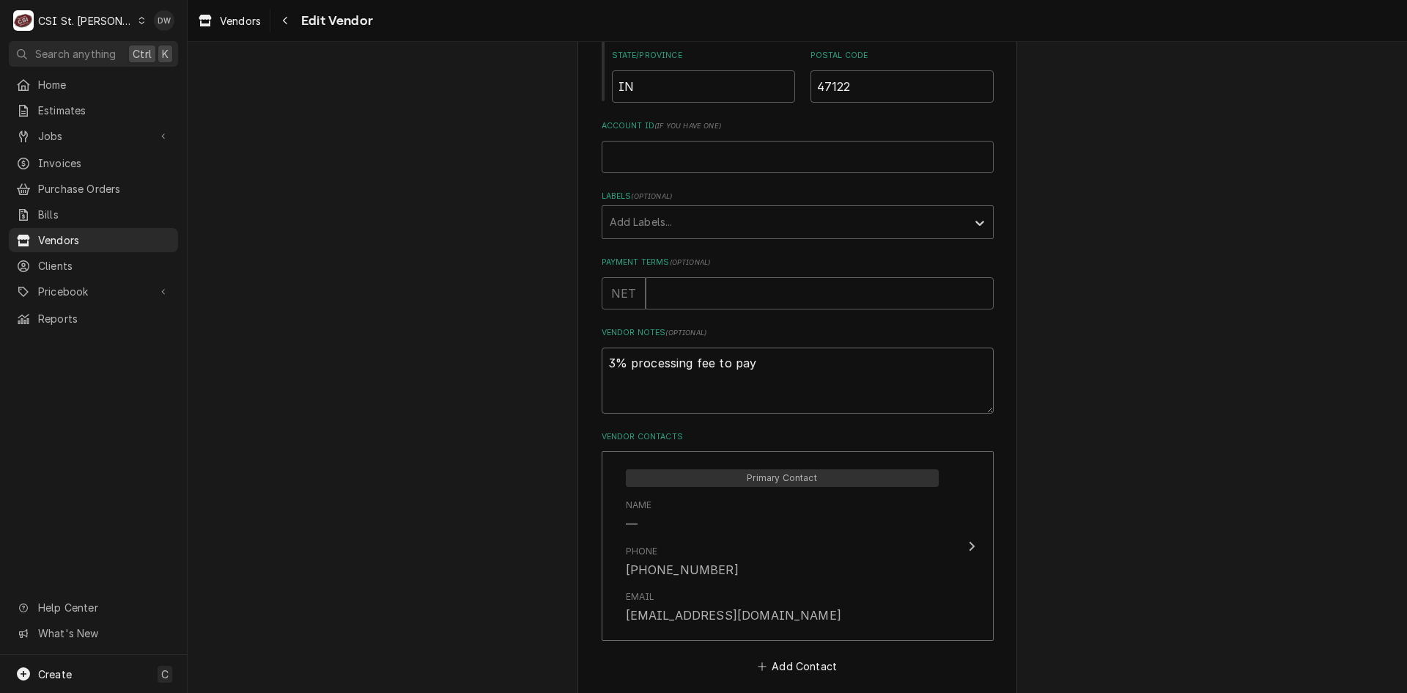
type textarea "x"
type textarea "3% processing fee to pay"
type textarea "x"
type textarea "3% processing fee to pay b"
type textarea "x"
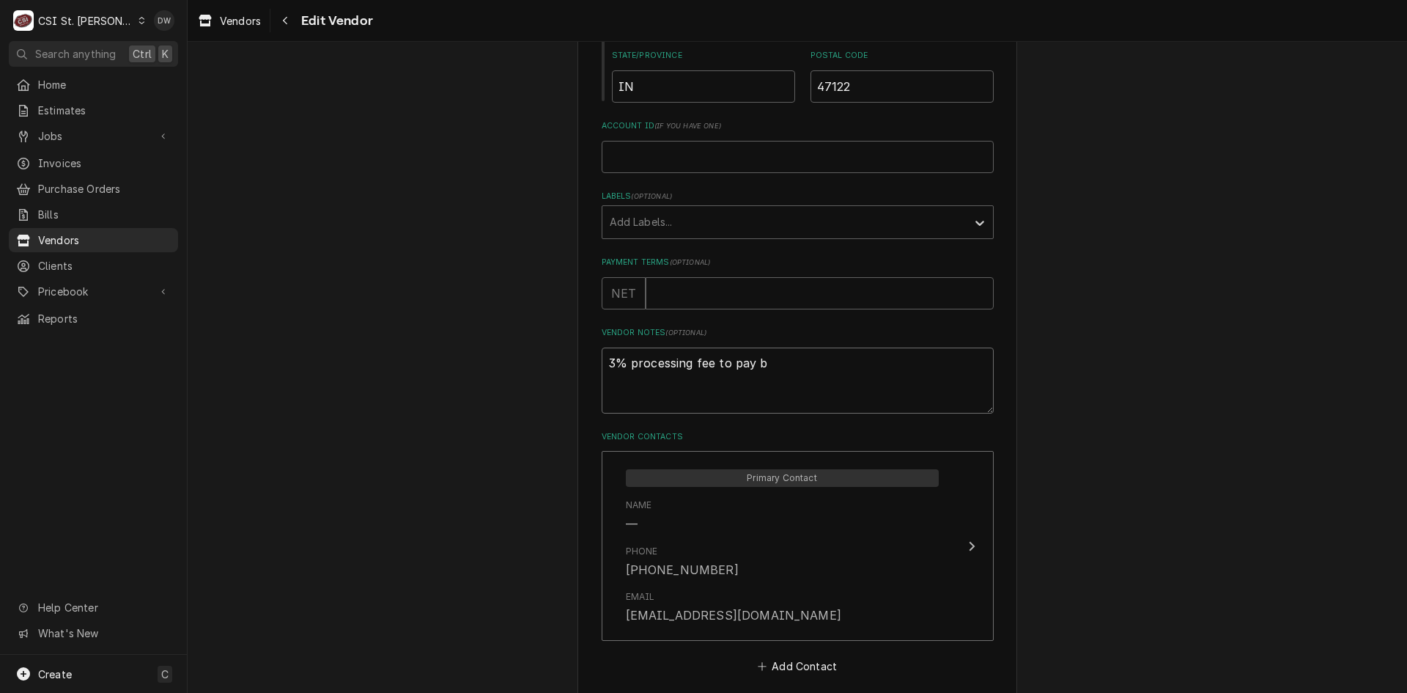
type textarea "3% processing fee to pay by"
type textarea "x"
type textarea "3% processing fee to pay by"
type textarea "x"
type textarea "3% processing fee to pay by C"
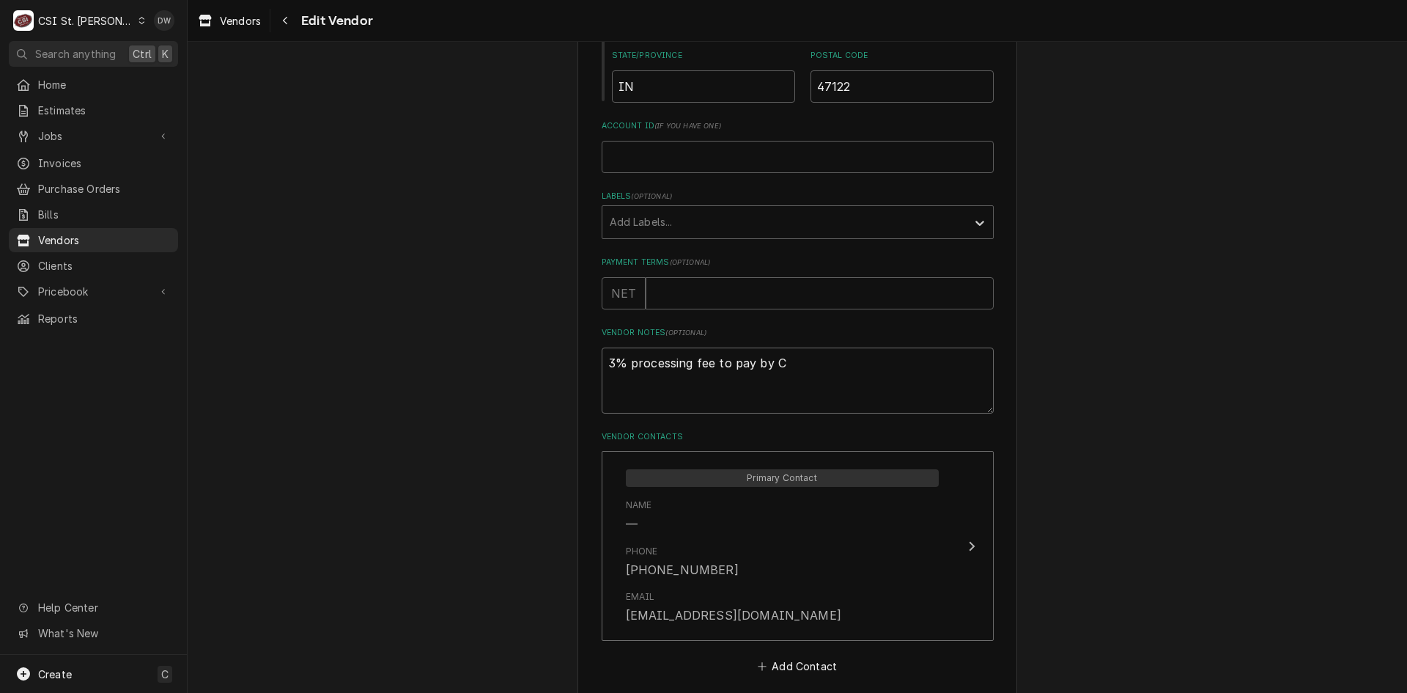
type textarea "x"
type textarea "3% processing fee to pay by Cr"
type textarea "x"
type textarea "3% processing fee to pay by Cre"
type textarea "x"
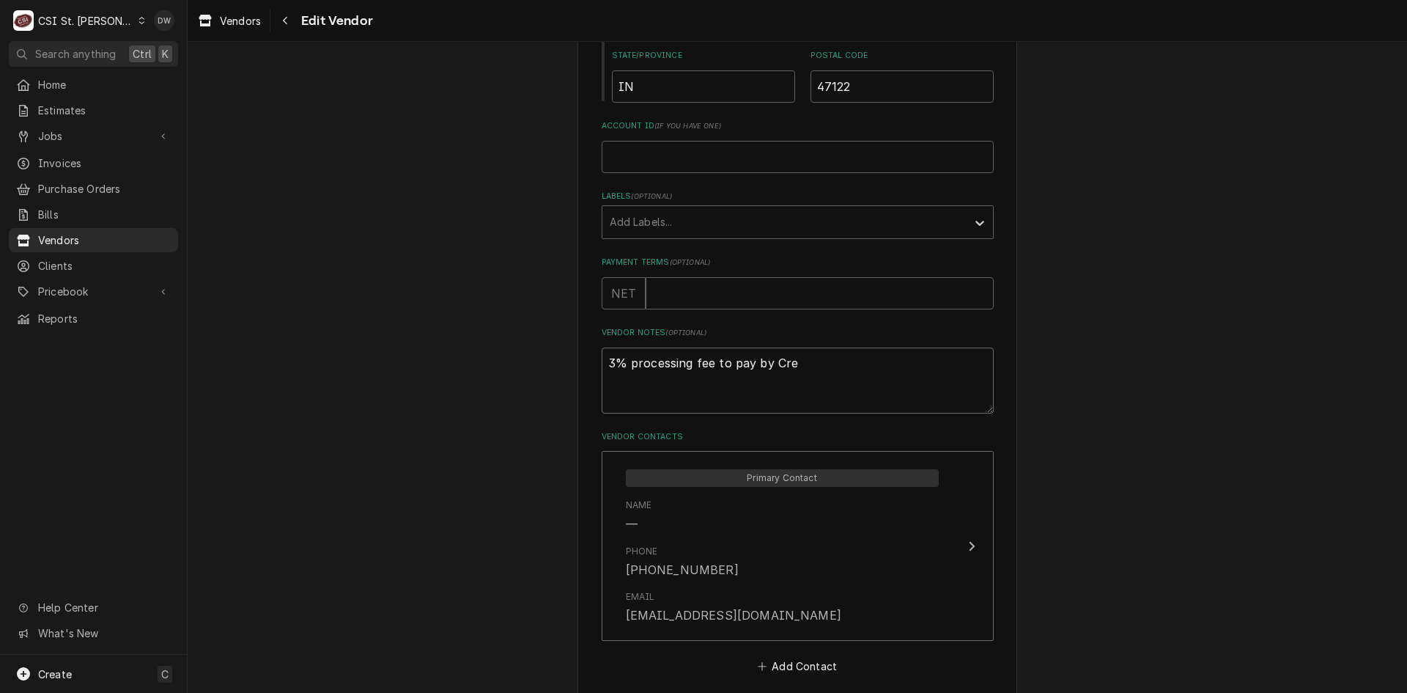
type textarea "3% processing fee to pay by Cred"
type textarea "x"
type textarea "3% processing fee to pay by Credi"
type textarea "x"
type textarea "3% processing fee to pay by Credit"
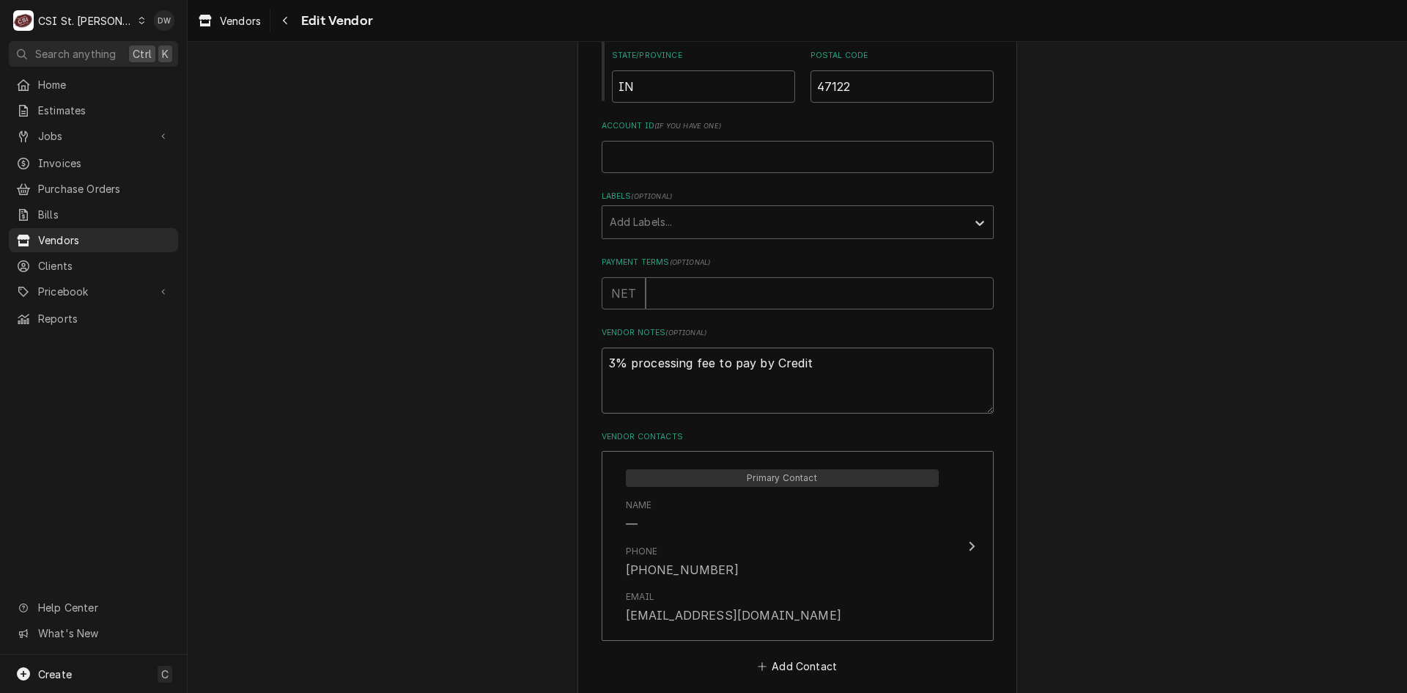
type textarea "x"
type textarea "3% processing fee to pay by Credit"
type textarea "x"
type textarea "3% processing fee to pay by Credit C"
type textarea "x"
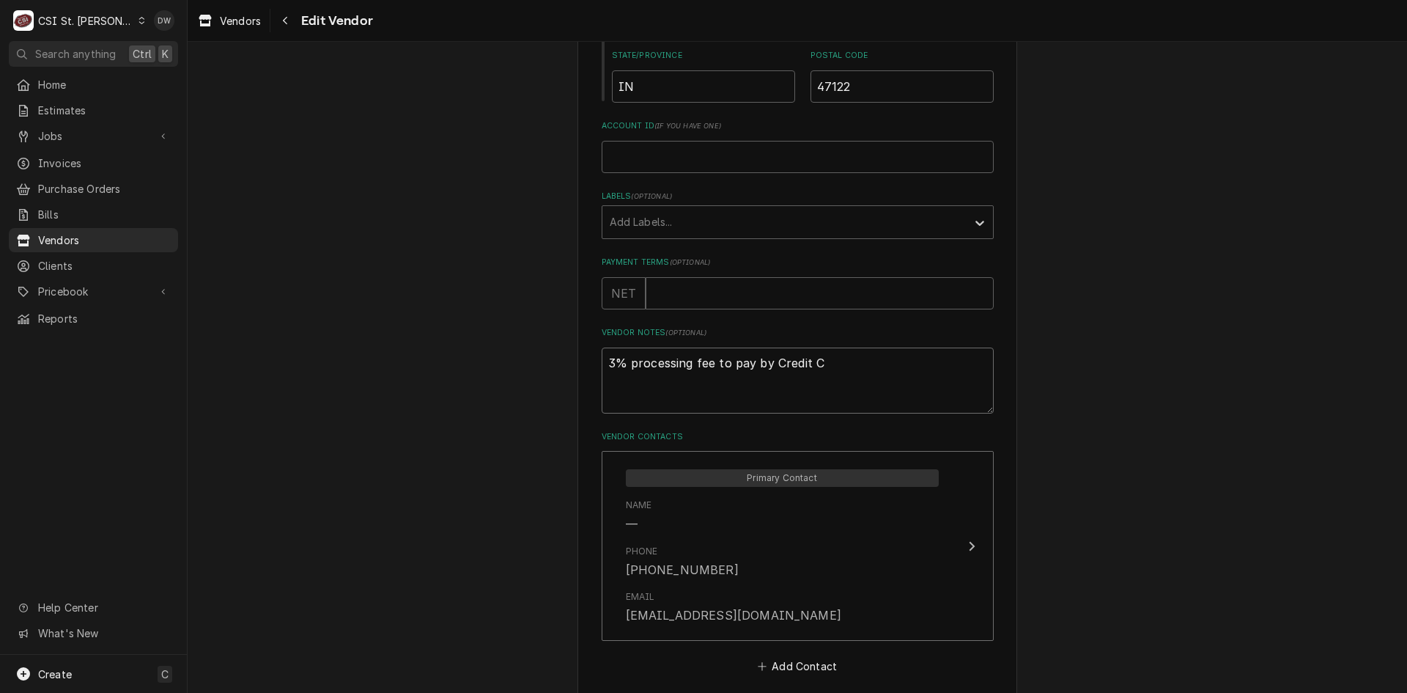
type textarea "3% processing fee to pay by Credit Ca"
type textarea "x"
type textarea "3% processing fee to pay by Credit Car"
type textarea "x"
type textarea "3% processing fee to pay by Credit Card"
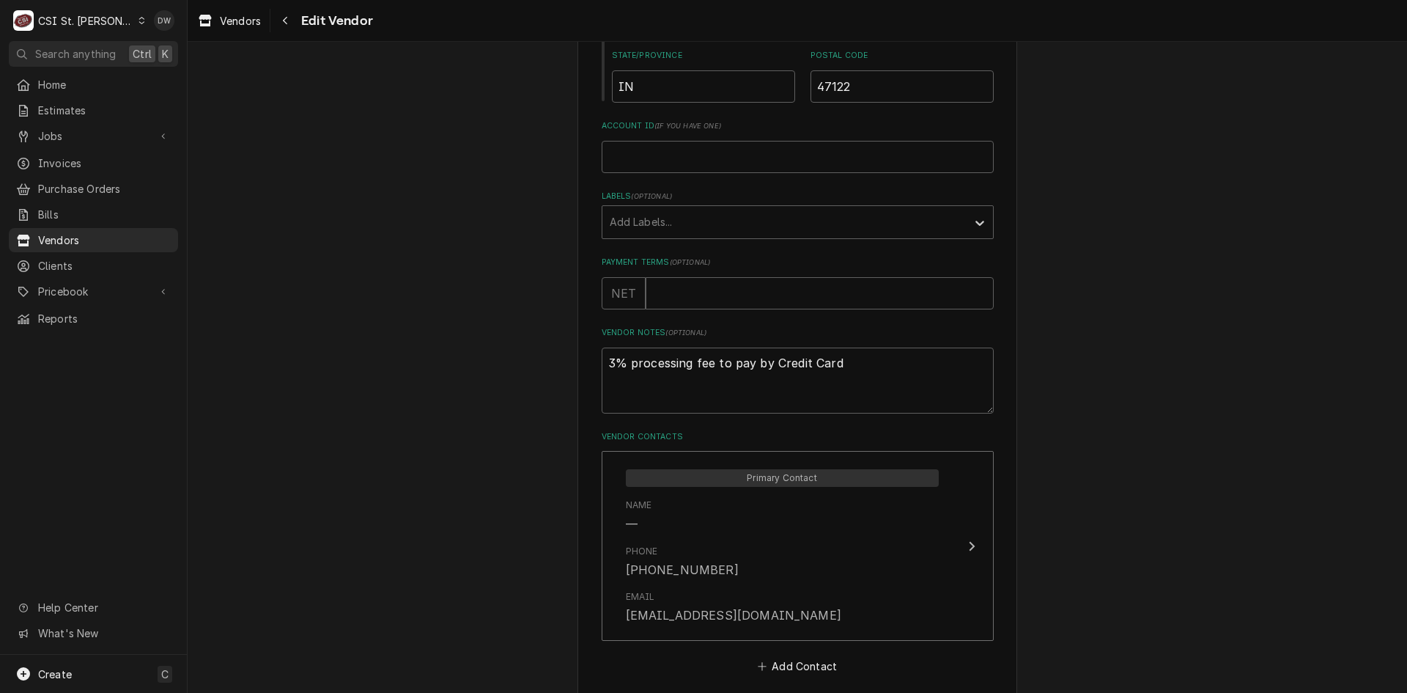
click at [1037, 448] on div "Please provide the following information about your vendor: Name JC MOAG Websit…" at bounding box center [797, 155] width 1219 height 1222
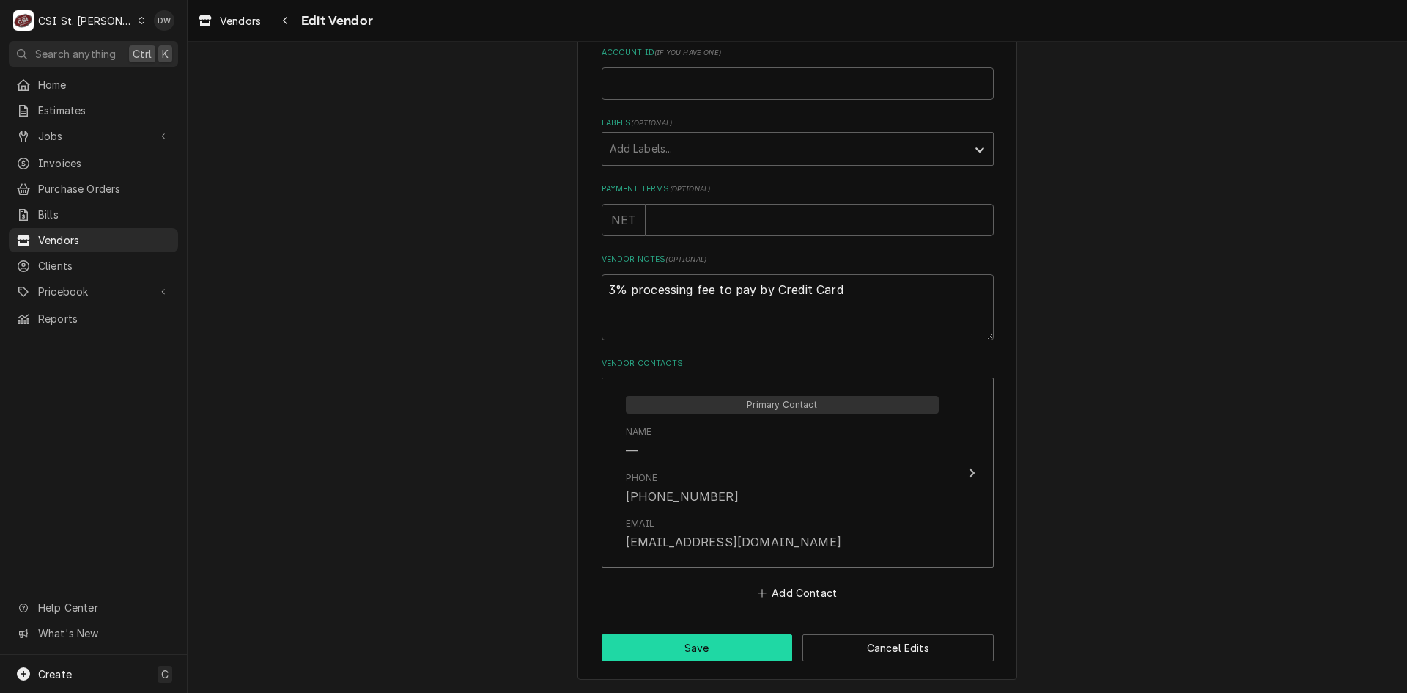
click at [671, 644] on button "Save" at bounding box center [697, 647] width 191 height 27
type textarea "x"
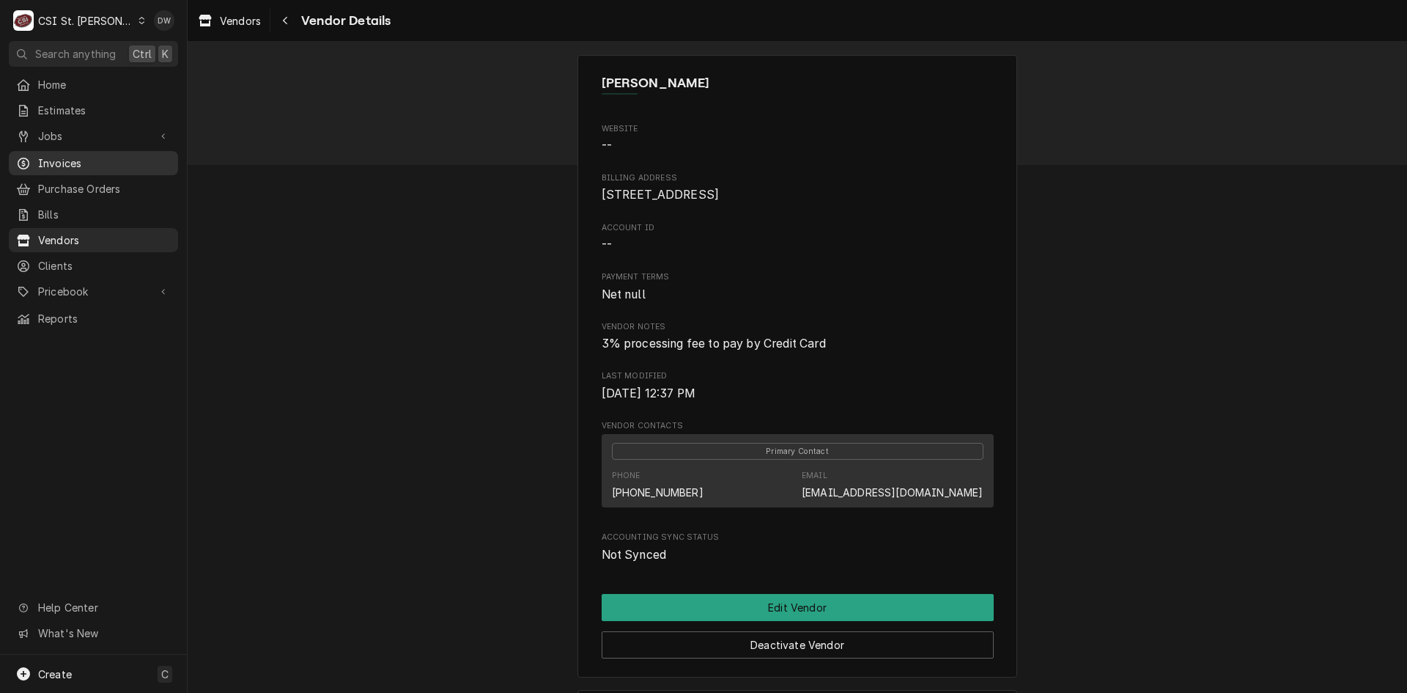
click at [73, 151] on link "Invoices" at bounding box center [93, 163] width 169 height 24
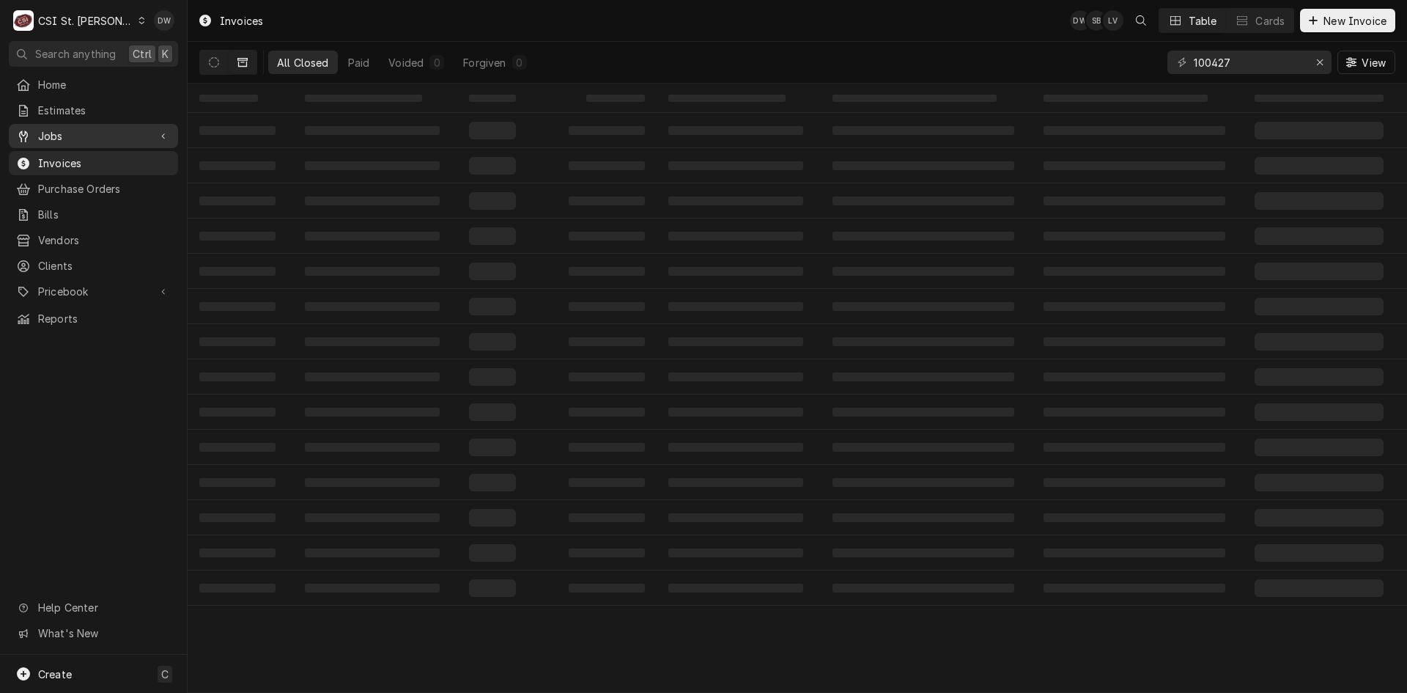
click at [48, 128] on span "Jobs" at bounding box center [93, 135] width 111 height 15
click at [60, 159] on span "Jobs" at bounding box center [104, 161] width 133 height 15
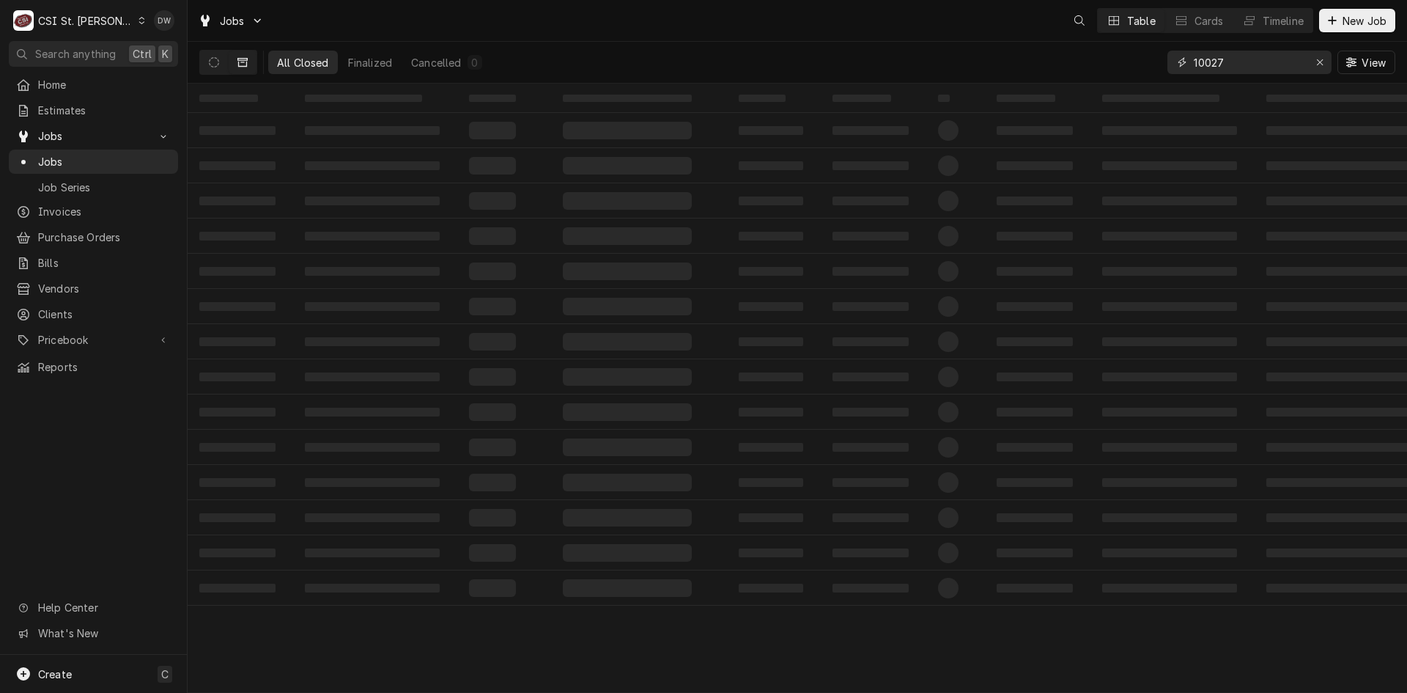
drag, startPoint x: 1249, startPoint y: 64, endPoint x: 1155, endPoint y: 62, distance: 93.8
click at [1155, 62] on div "All Closed Finalized Cancelled 0 10027 View" at bounding box center [797, 62] width 1196 height 41
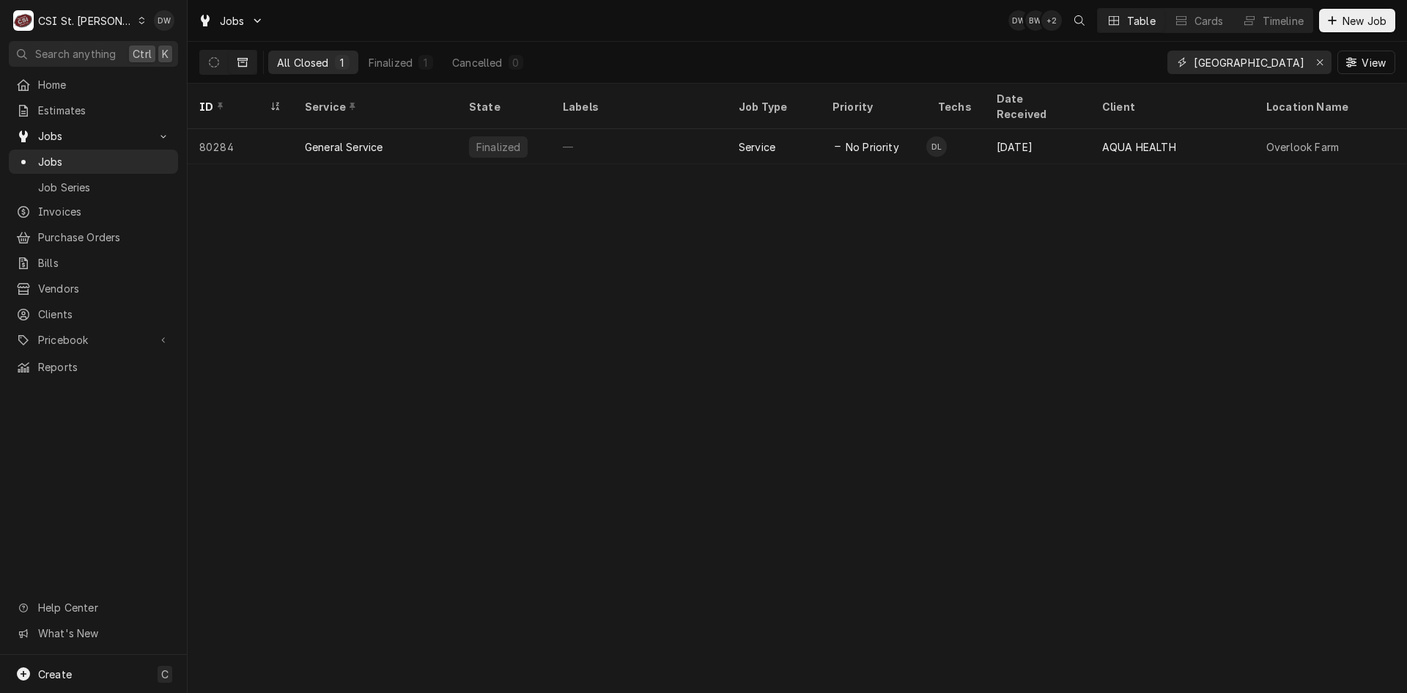
type input "[GEOGRAPHIC_DATA]"
click at [139, 22] on icon "Dynamic Content Wrapper" at bounding box center [142, 20] width 7 height 7
click at [130, 45] on div "CSI [US_STATE]" at bounding box center [225, 54] width 202 height 18
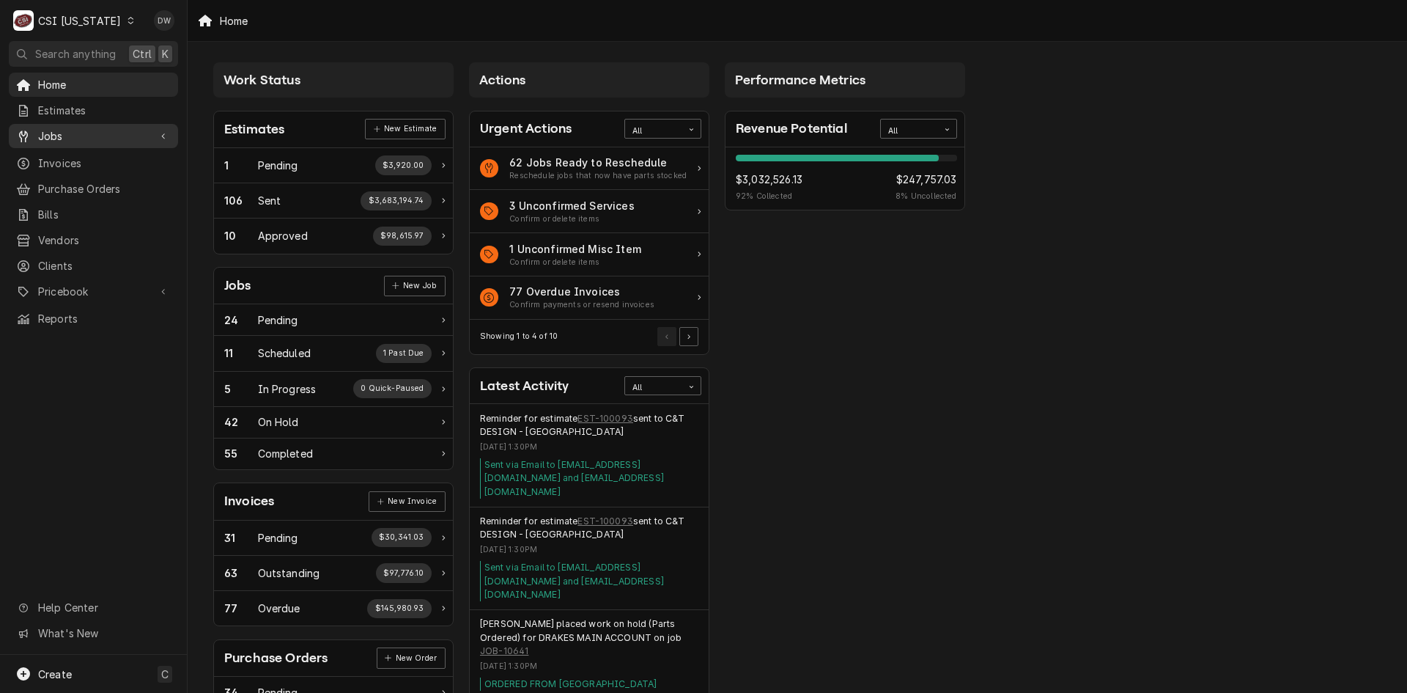
click at [77, 133] on span "Jobs" at bounding box center [93, 135] width 111 height 15
click at [77, 154] on span "Jobs" at bounding box center [104, 161] width 133 height 15
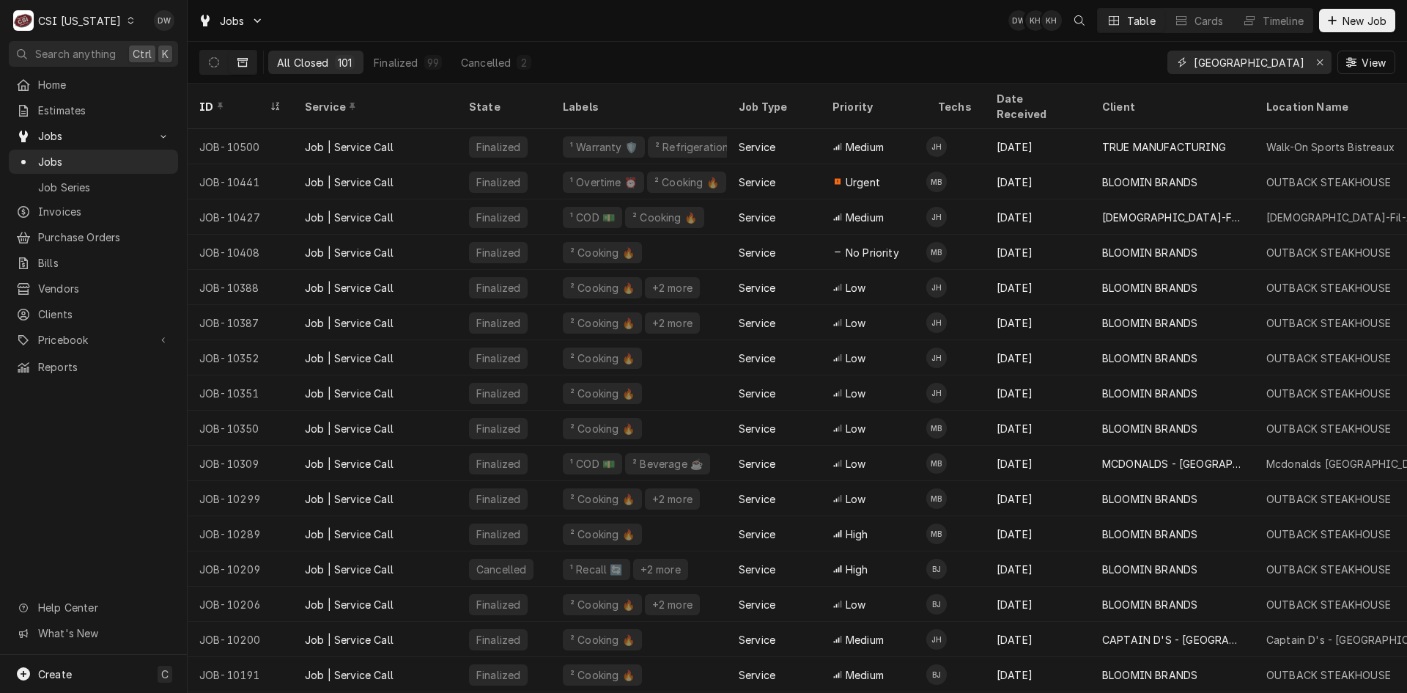
click at [1263, 66] on input "[GEOGRAPHIC_DATA]" at bounding box center [1249, 62] width 110 height 23
